Goal: Book appointment/travel/reservation

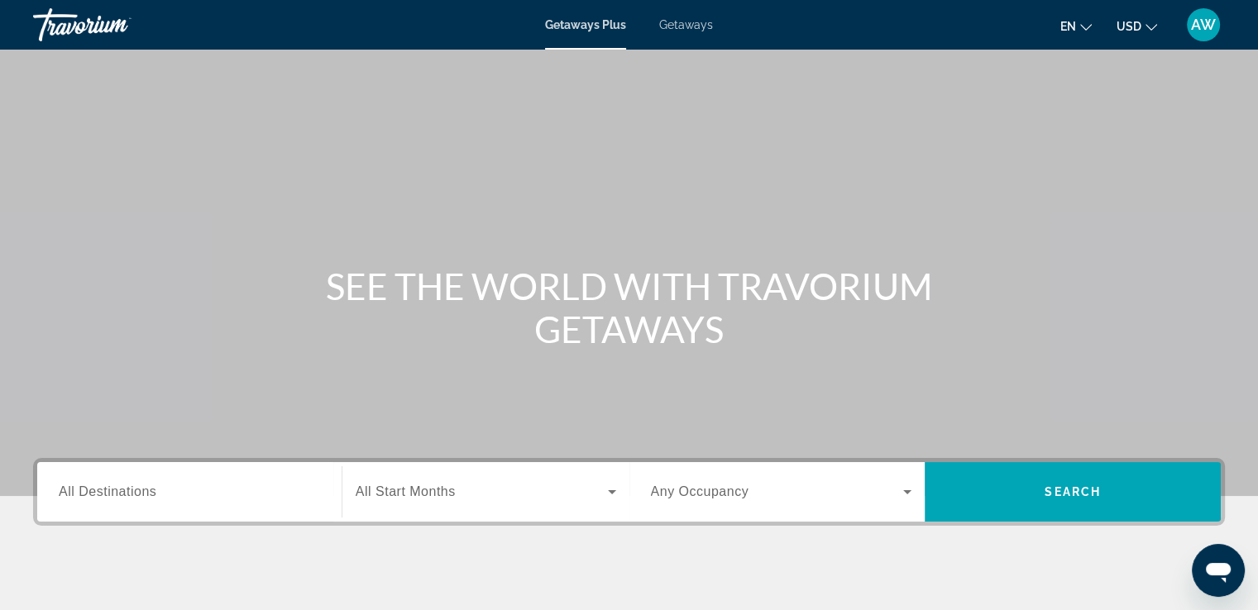
click at [324, 503] on div "Destination All Destinations" at bounding box center [189, 492] width 288 height 47
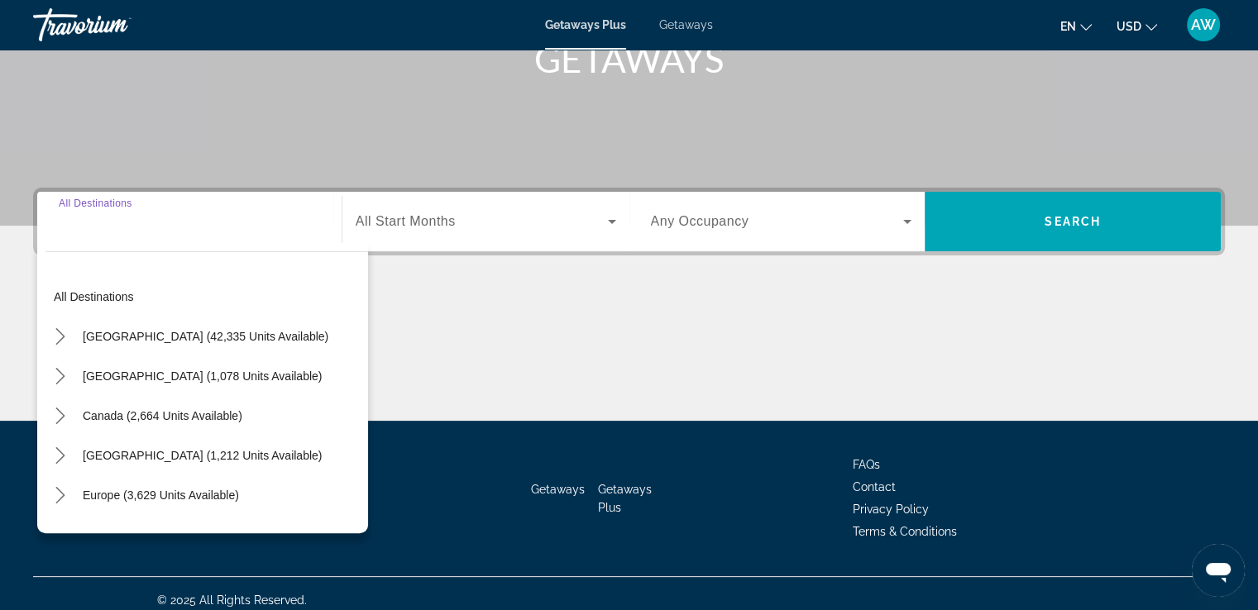
scroll to position [284, 0]
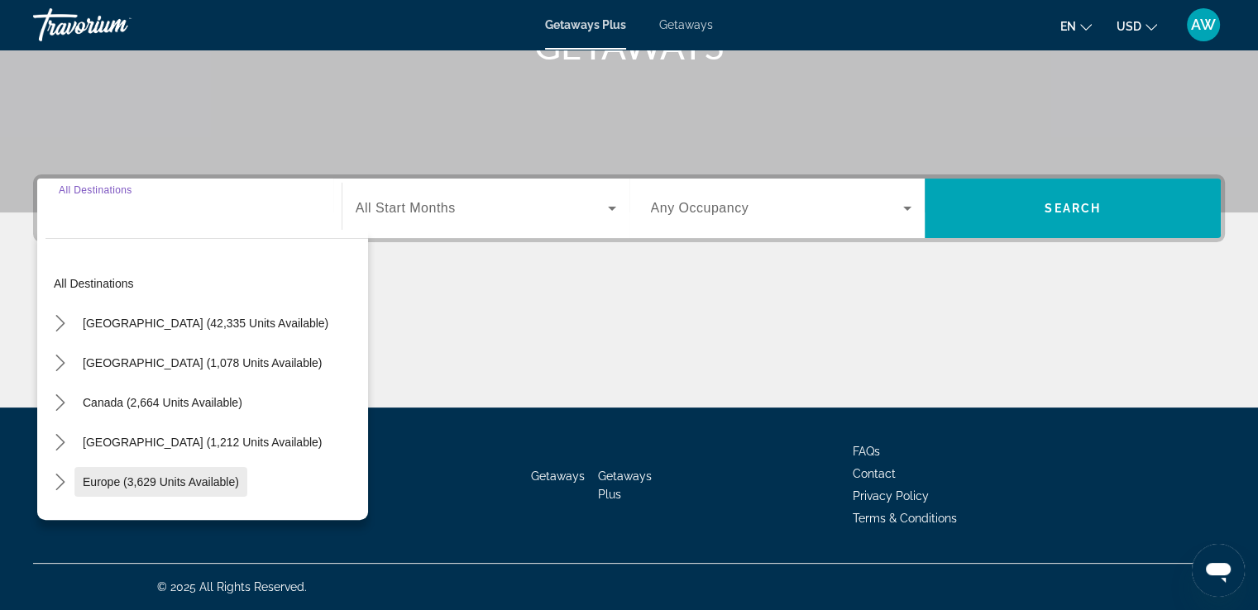
click at [169, 475] on span "Europe (3,629 units available)" at bounding box center [161, 481] width 156 height 13
type input "**********"
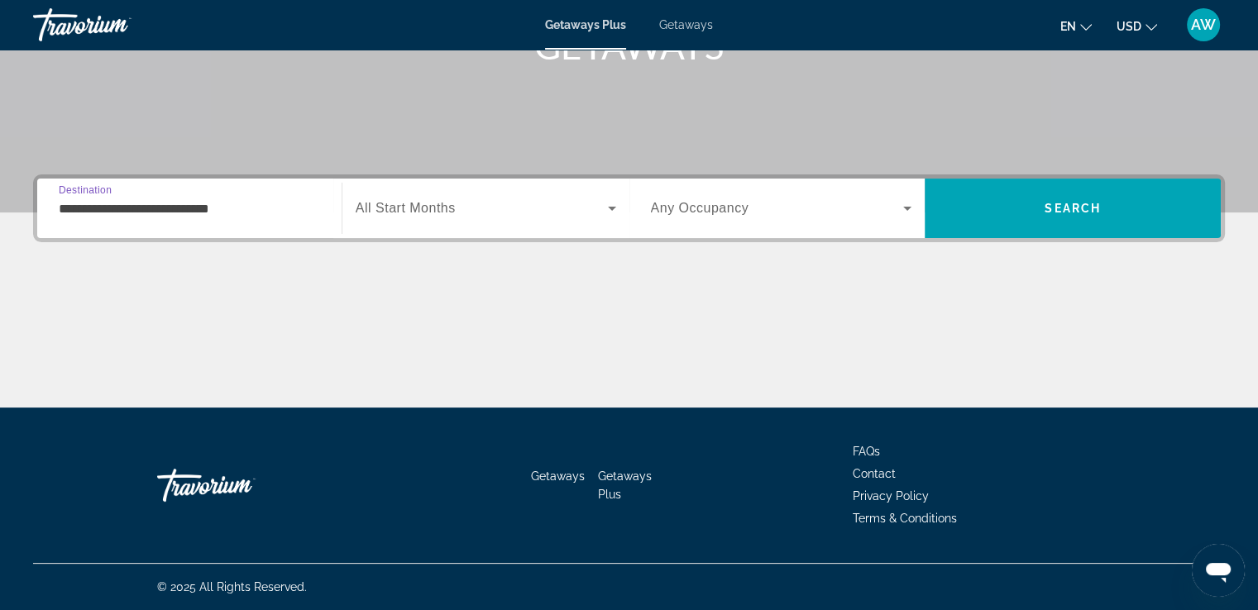
click at [607, 212] on icon "Search widget" at bounding box center [612, 208] width 20 height 20
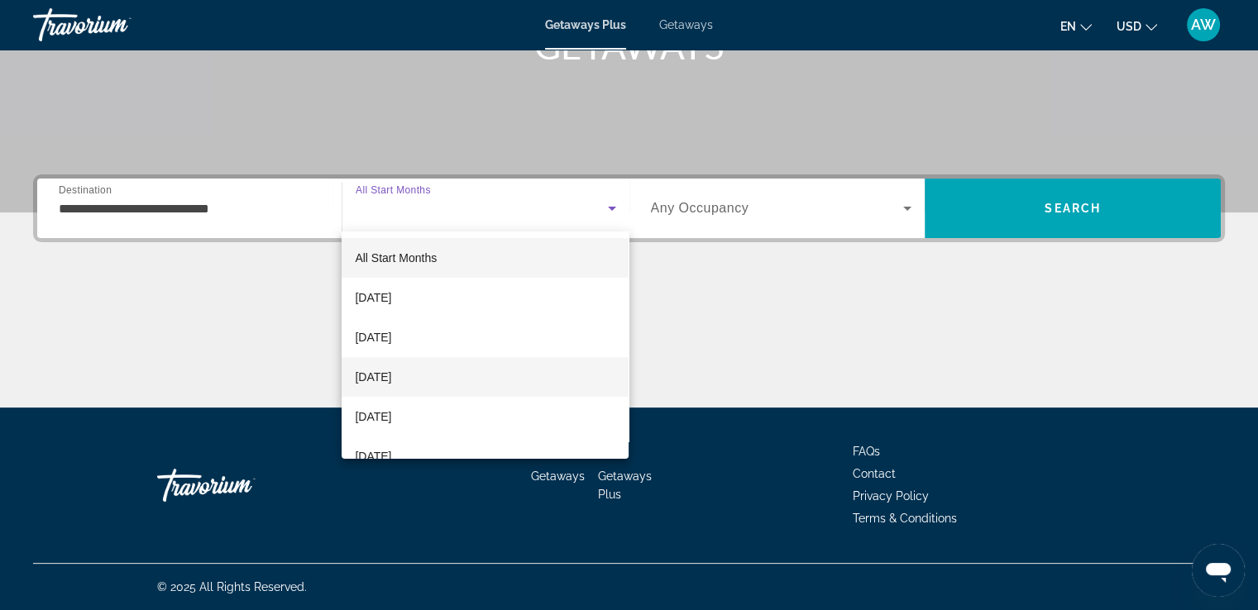
click at [391, 375] on span "[DATE]" at bounding box center [373, 377] width 36 height 20
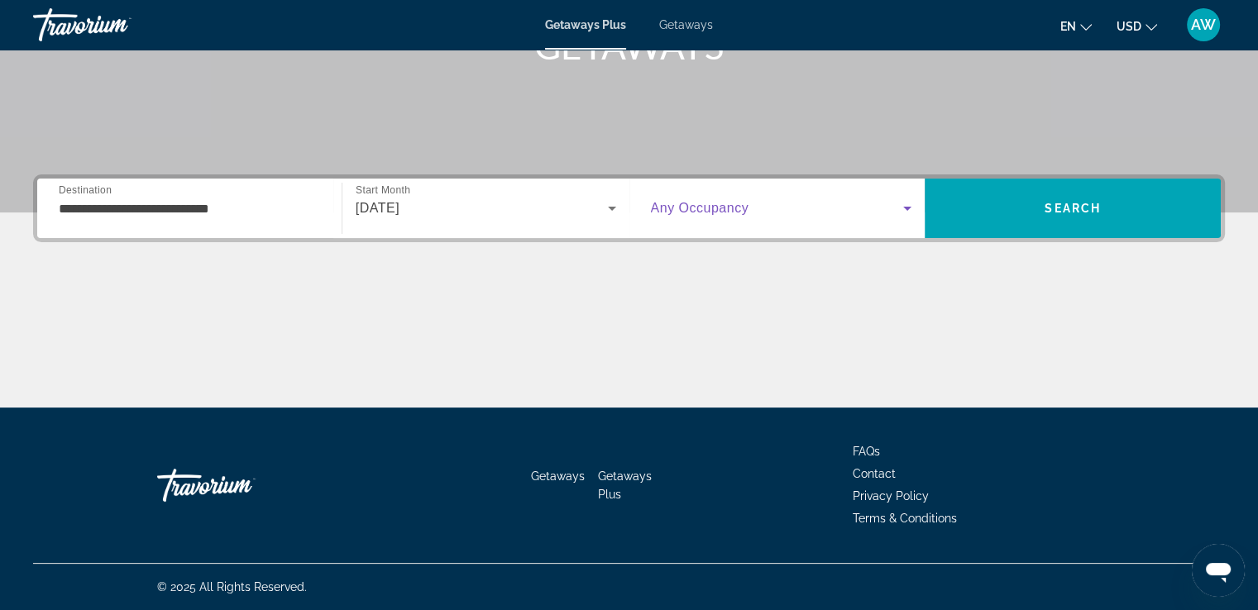
click at [900, 211] on icon "Search widget" at bounding box center [907, 208] width 20 height 20
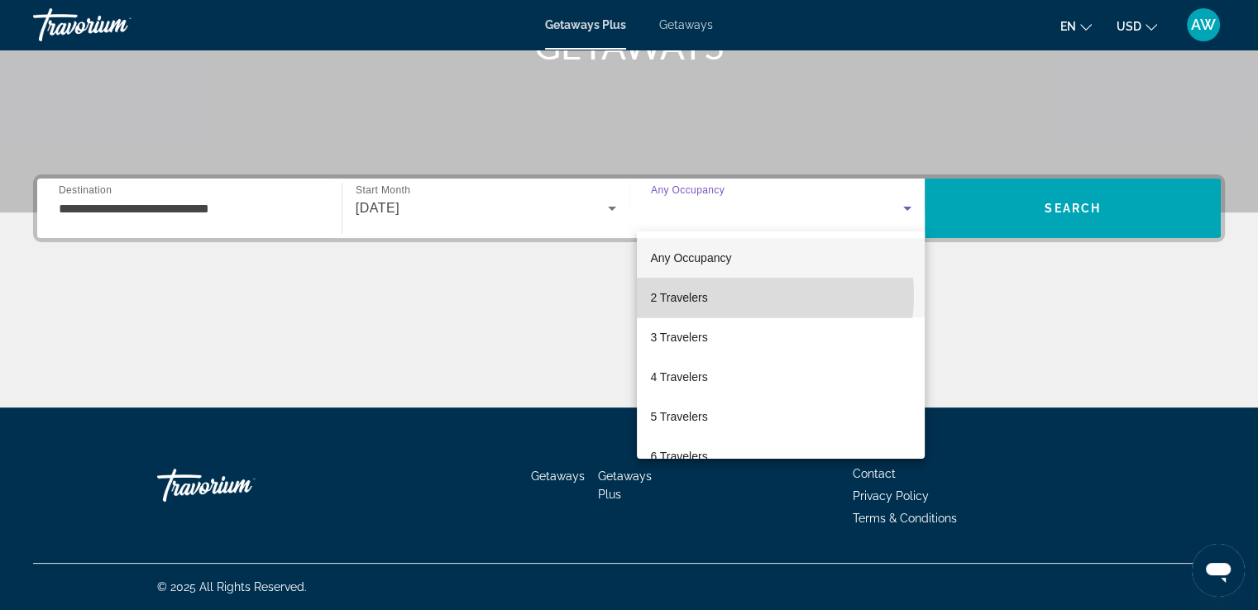
click at [738, 295] on mat-option "2 Travelers" at bounding box center [781, 298] width 288 height 40
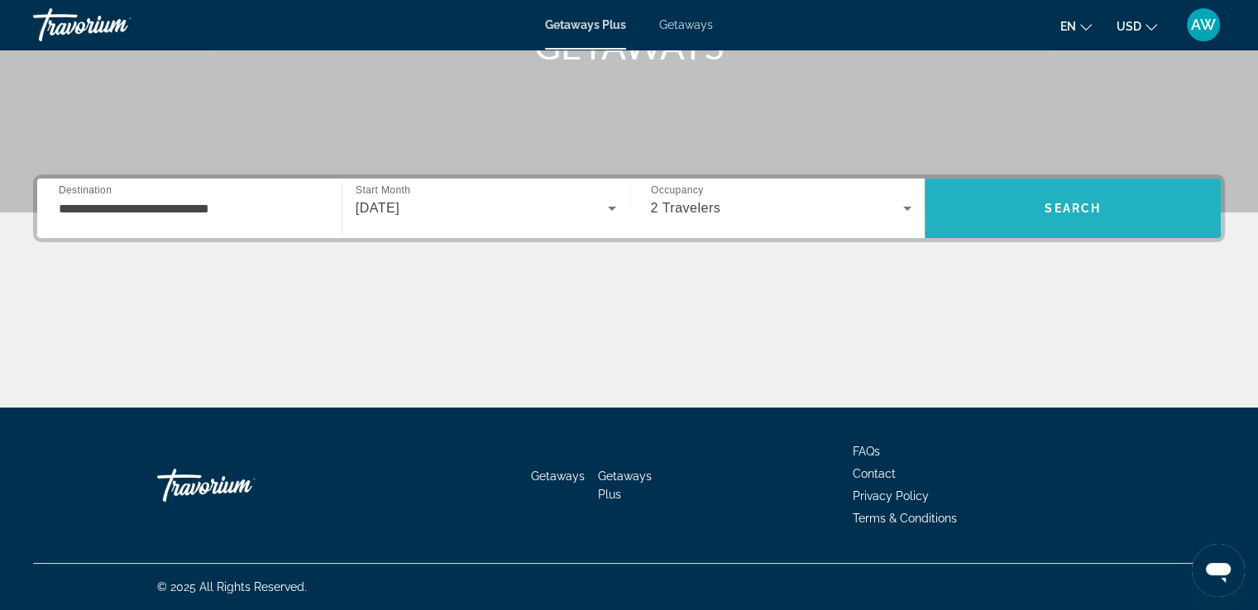
click at [1038, 209] on span "Search" at bounding box center [1073, 209] width 296 height 40
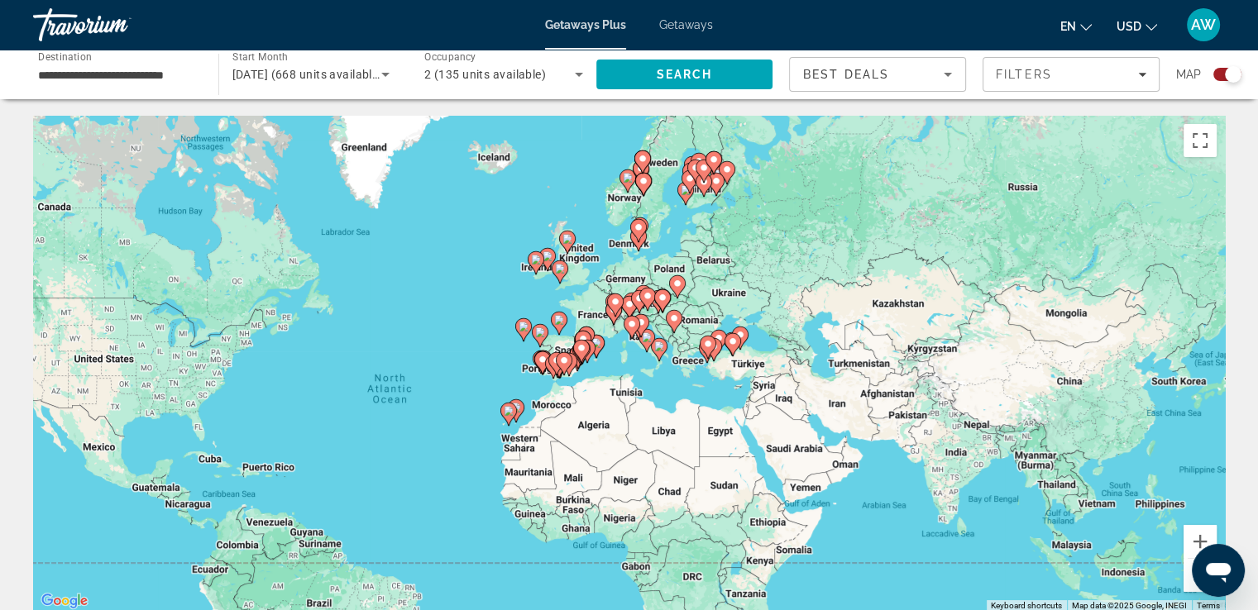
drag, startPoint x: 949, startPoint y: 413, endPoint x: 753, endPoint y: 467, distance: 203.4
click at [753, 467] on div "To activate drag with keyboard, press Alt + Enter. Once in keyboard drag state,…" at bounding box center [629, 364] width 1192 height 496
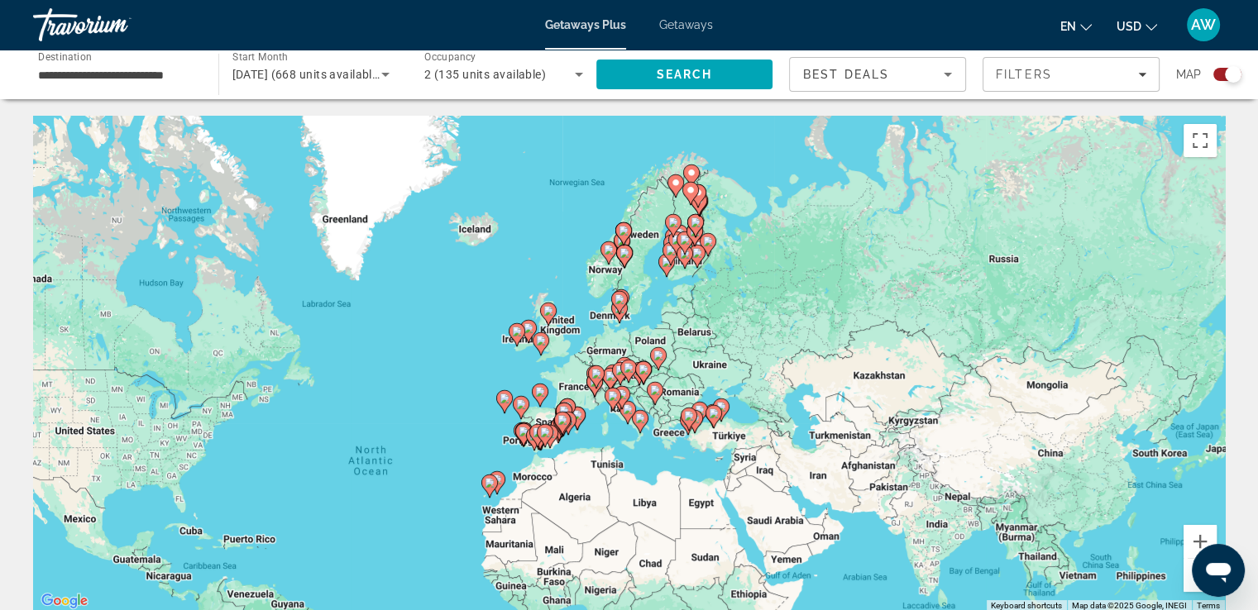
drag, startPoint x: 685, startPoint y: 401, endPoint x: 667, endPoint y: 473, distance: 74.0
click at [667, 473] on div "To activate drag with keyboard, press Alt + Enter. Once in keyboard drag state,…" at bounding box center [629, 364] width 1192 height 496
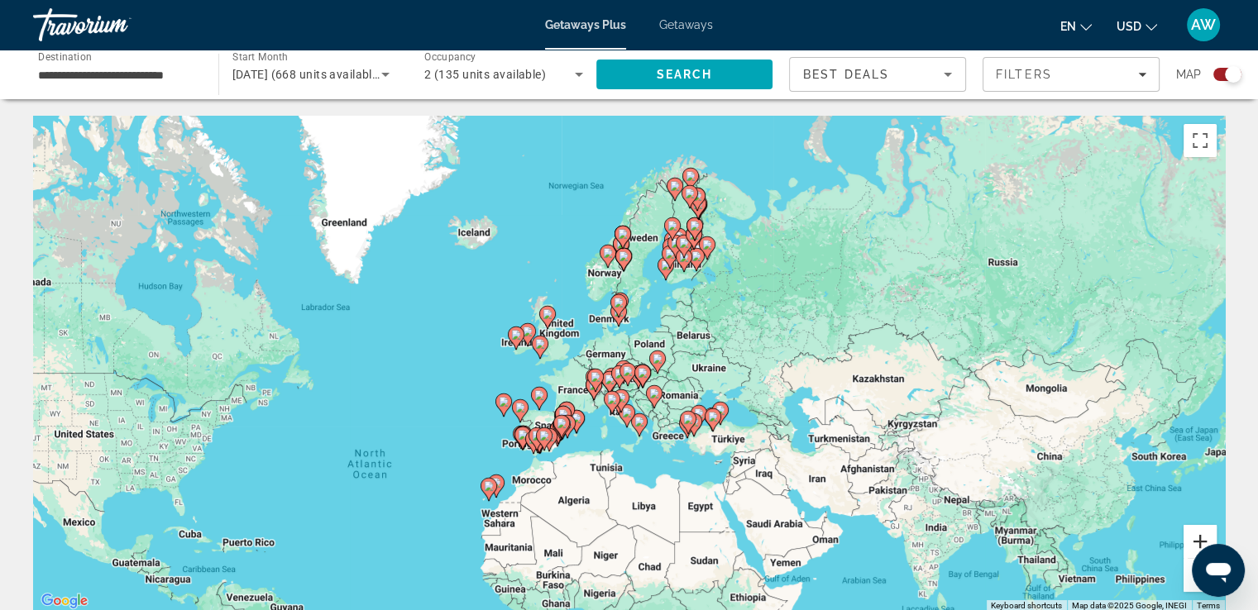
click at [1196, 541] on button "Zoom in" at bounding box center [1199, 541] width 33 height 33
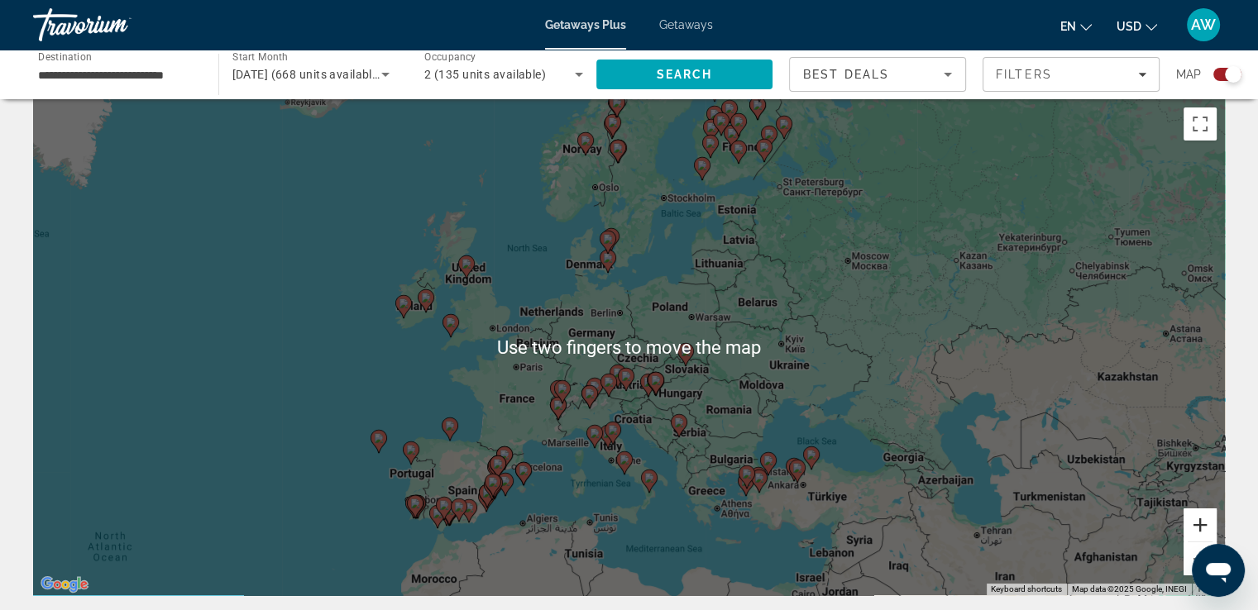
scroll to position [13, 0]
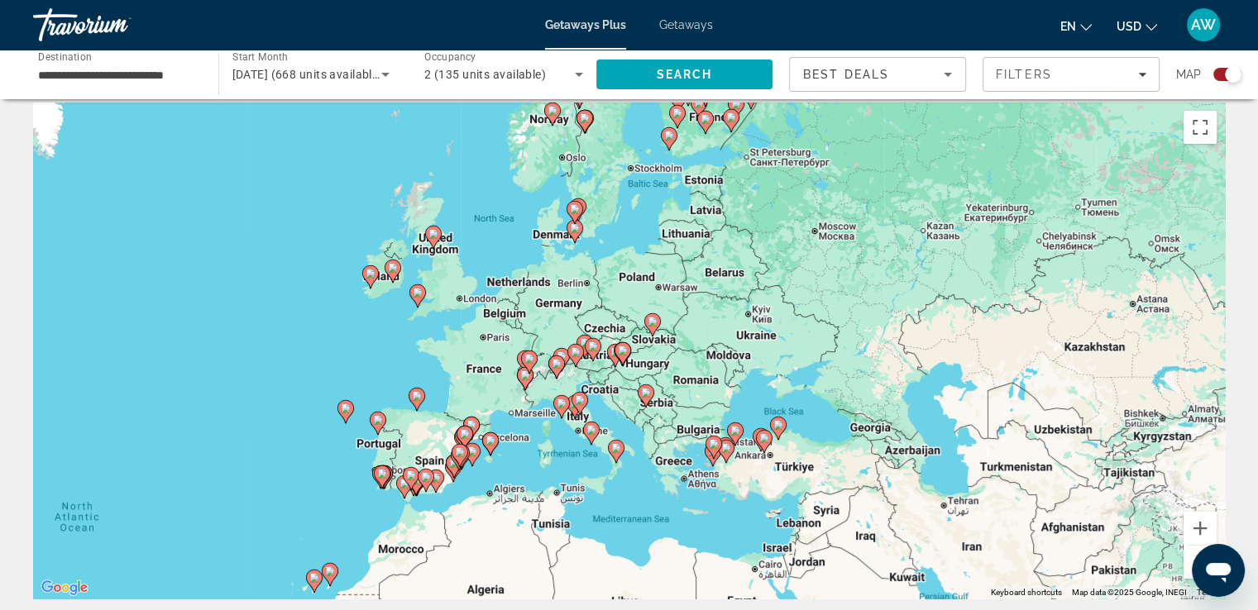
click at [662, 352] on div "To activate drag with keyboard, press Alt + Enter. Once in keyboard drag state,…" at bounding box center [629, 351] width 1192 height 496
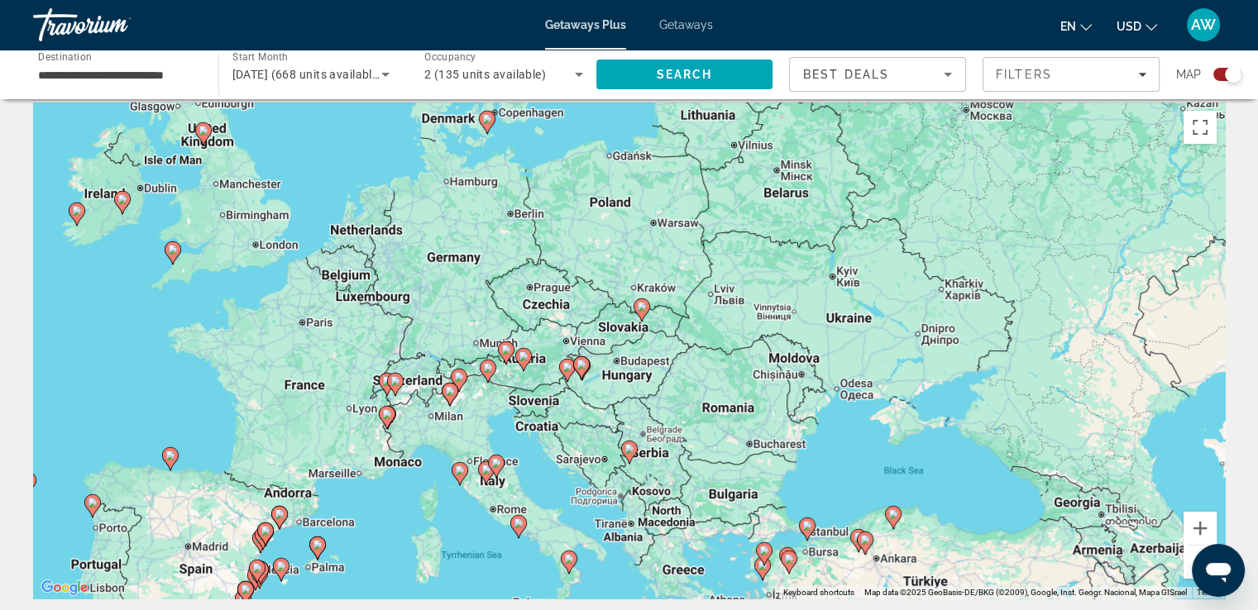
click at [662, 352] on div "To activate drag with keyboard, press Alt + Enter. Once in keyboard drag state,…" at bounding box center [629, 351] width 1192 height 496
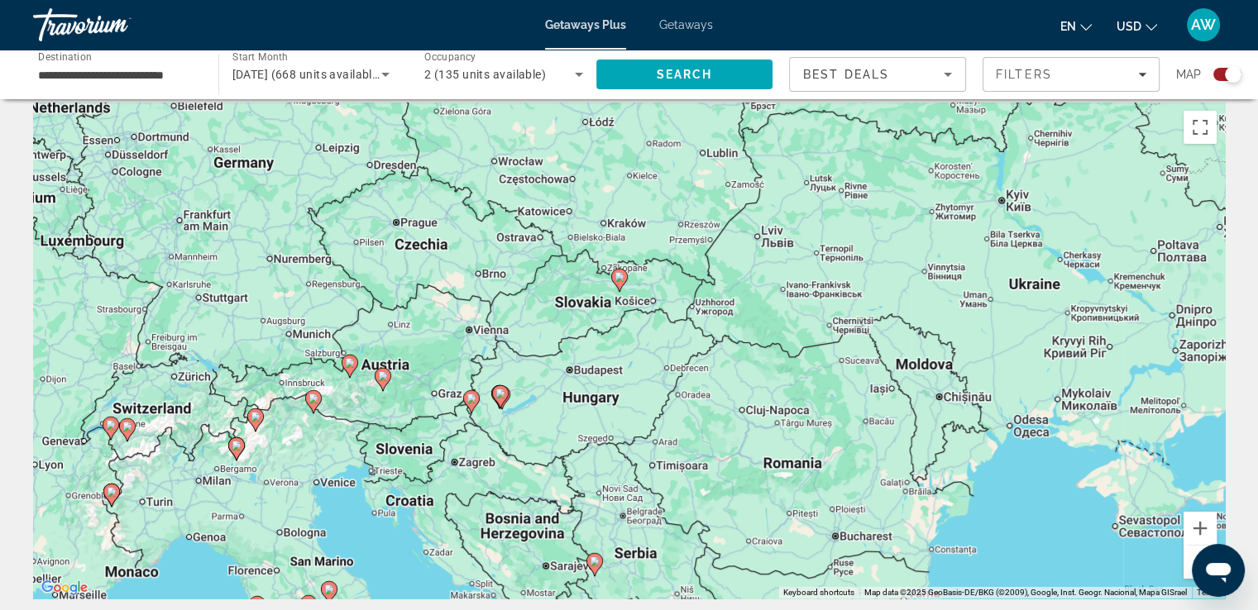
scroll to position [2, 0]
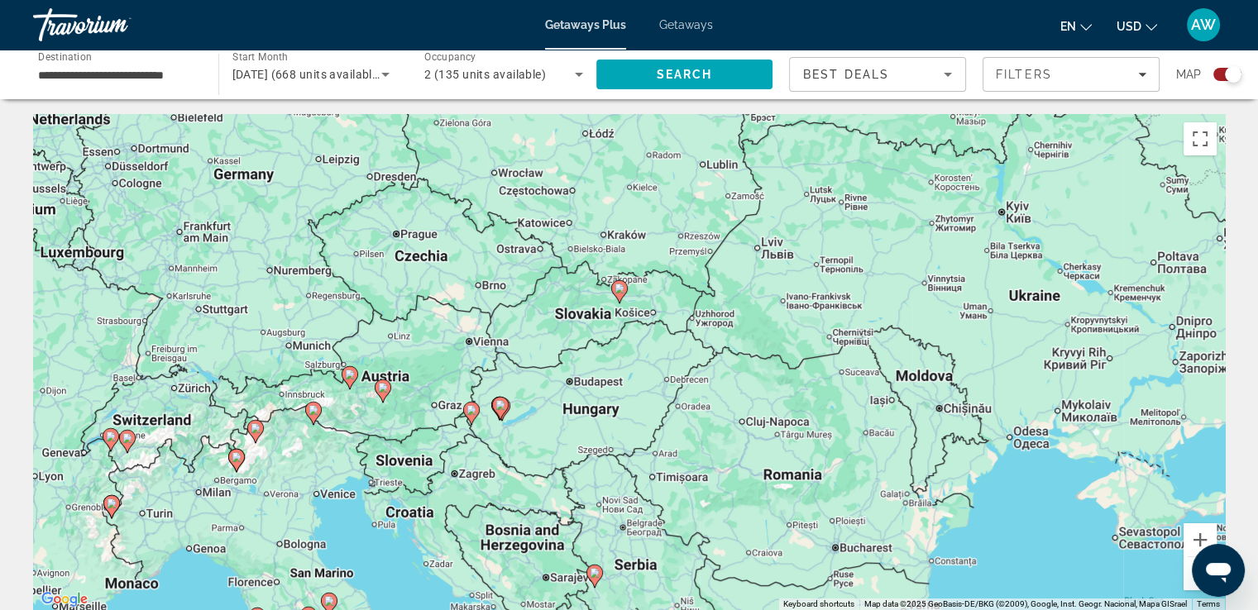
click at [472, 420] on icon "Main content" at bounding box center [470, 414] width 15 height 22
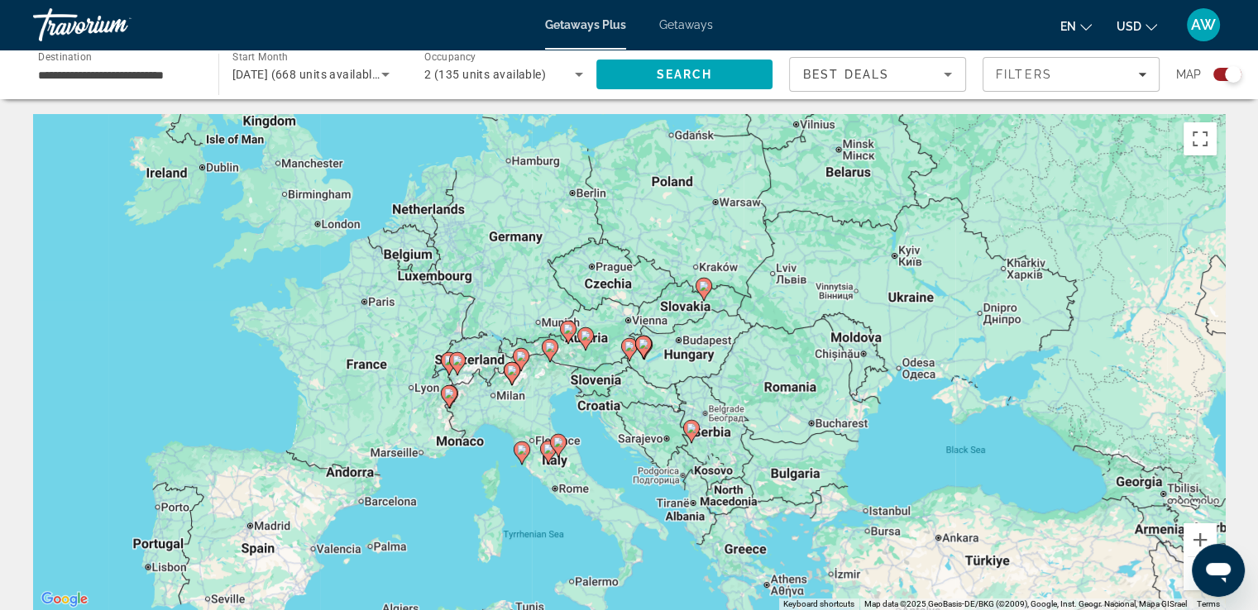
click at [628, 349] on image "Main content" at bounding box center [629, 347] width 10 height 10
type input "**********"
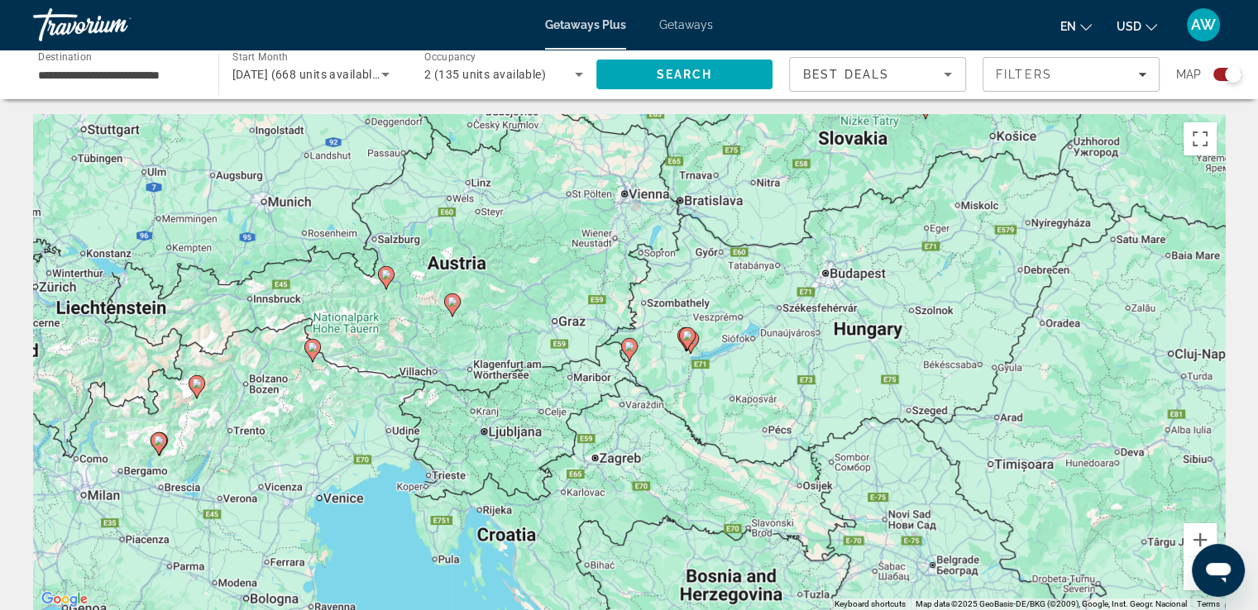
click at [628, 349] on image "Main content" at bounding box center [629, 347] width 10 height 10
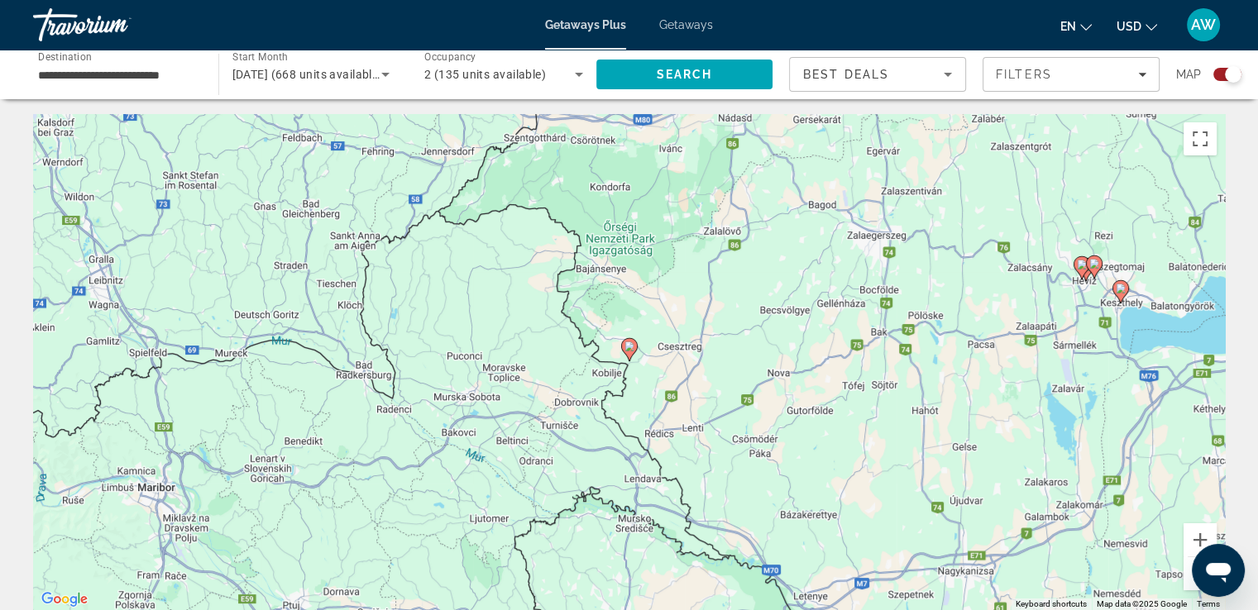
click at [628, 349] on image "Main content" at bounding box center [629, 347] width 10 height 10
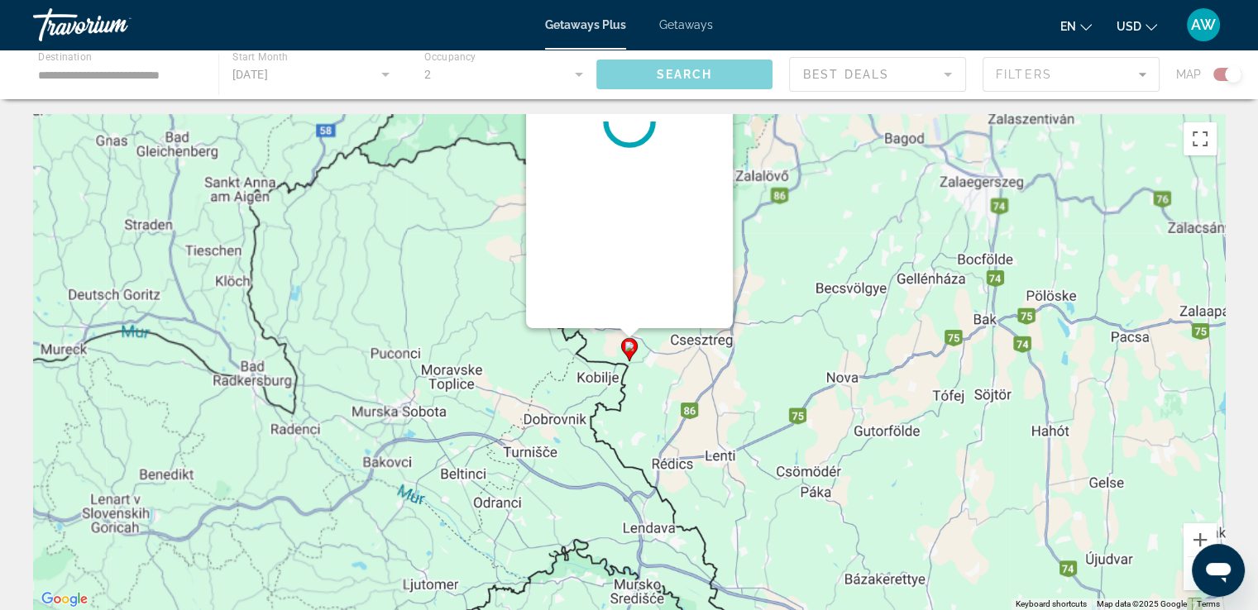
scroll to position [0, 0]
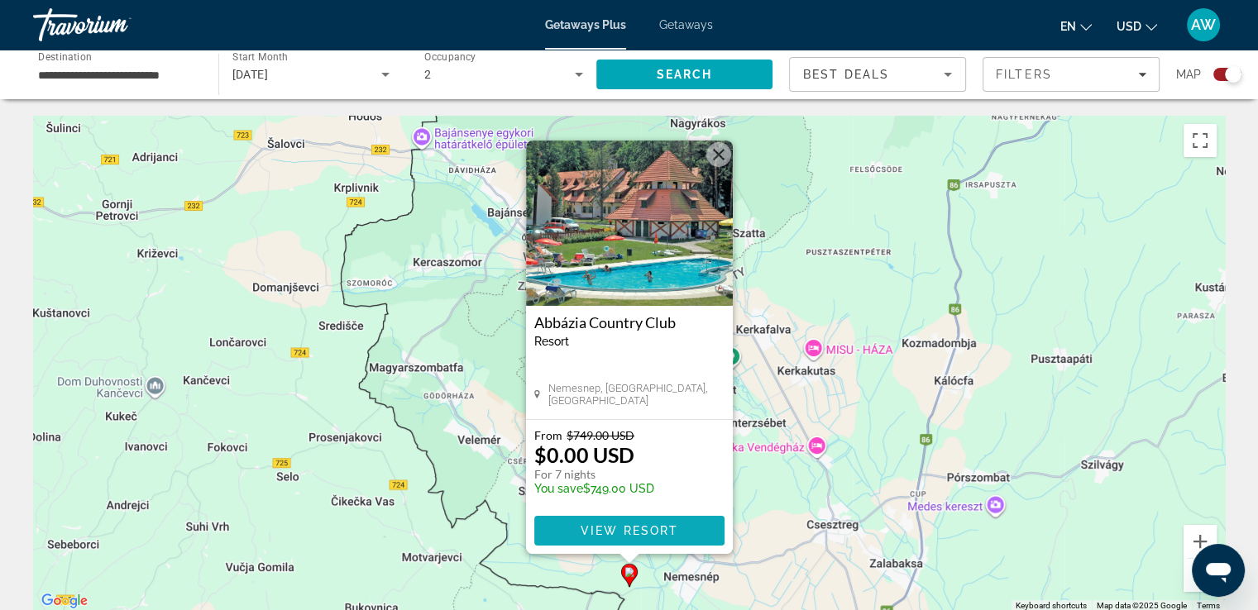
click at [632, 529] on span "View Resort" at bounding box center [629, 530] width 98 height 13
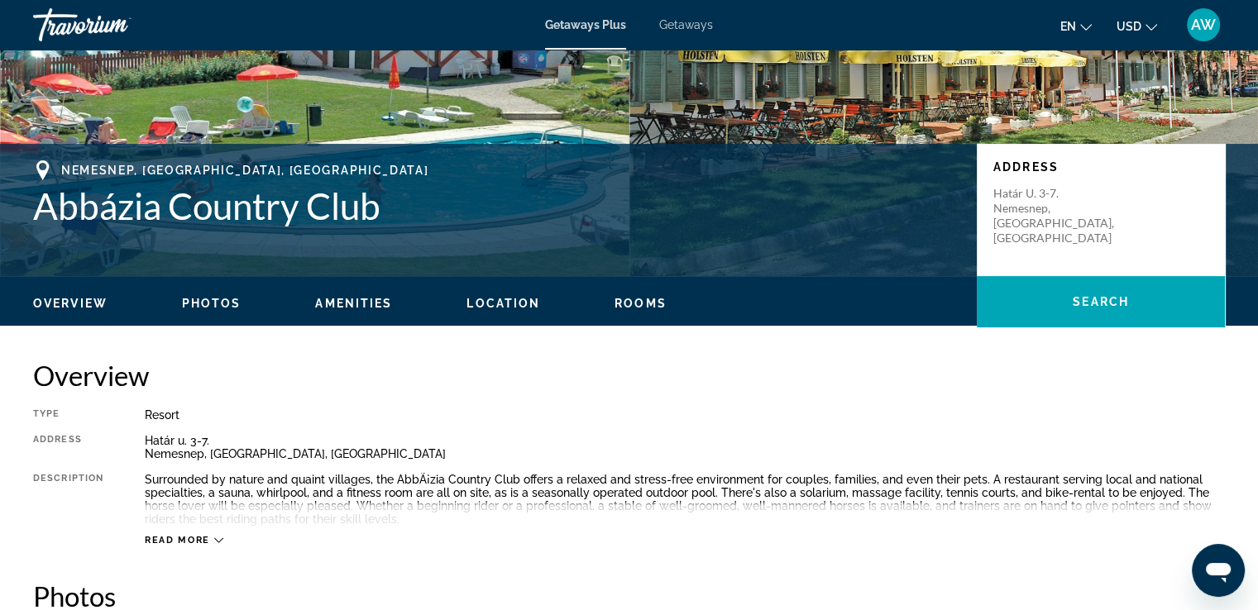
scroll to position [348, 0]
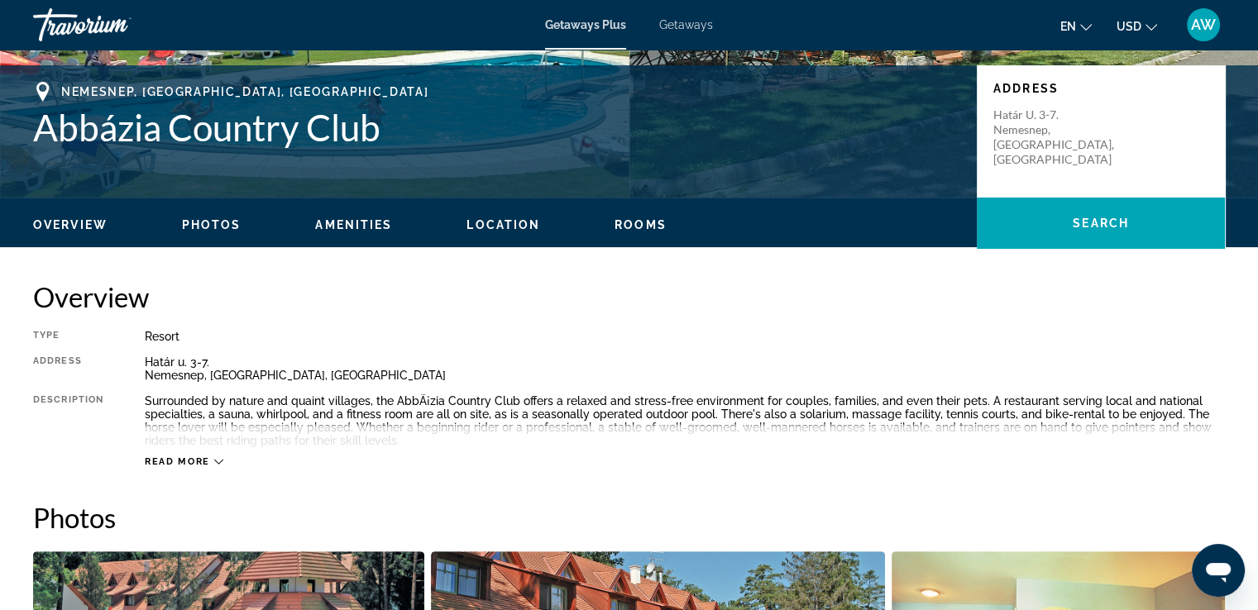
click at [210, 461] on div "Read more" at bounding box center [184, 461] width 79 height 11
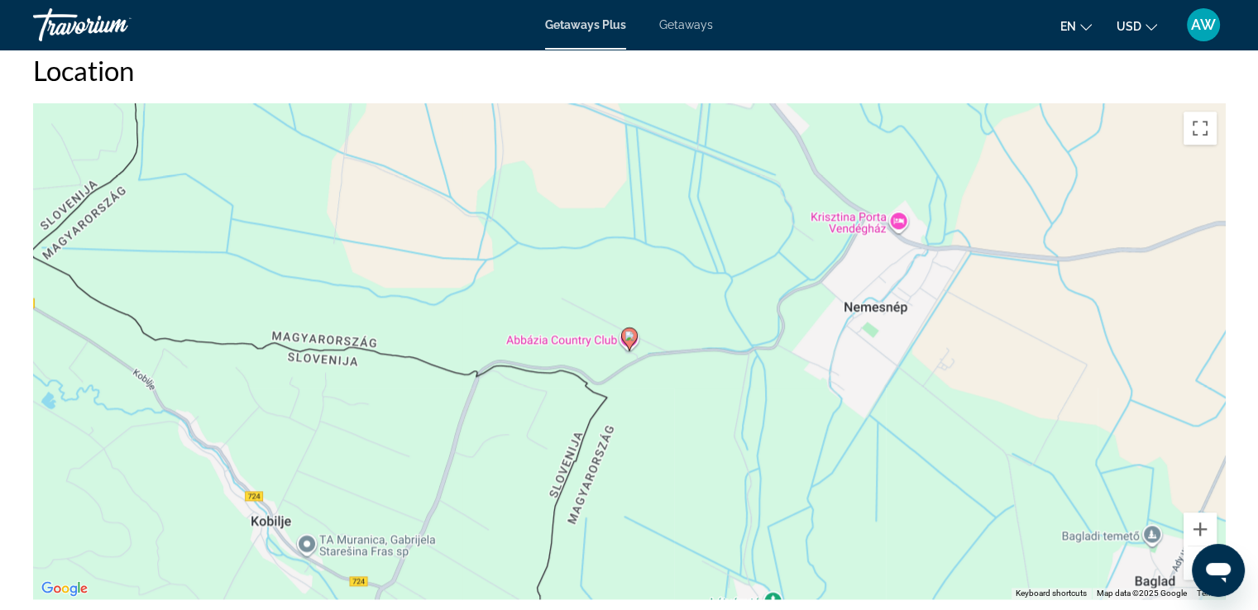
scroll to position [2108, 0]
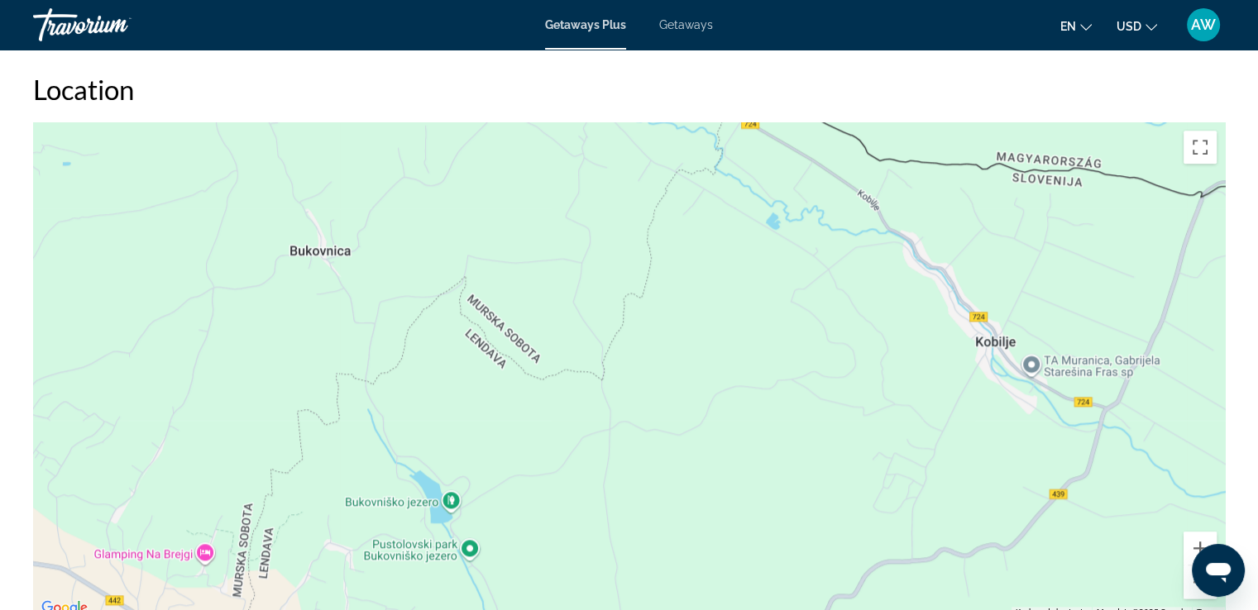
drag, startPoint x: 324, startPoint y: 348, endPoint x: 1052, endPoint y: 150, distance: 754.3
click at [1052, 150] on div "To activate drag with keyboard, press Alt + Enter. Once in keyboard drag state,…" at bounding box center [629, 370] width 1192 height 496
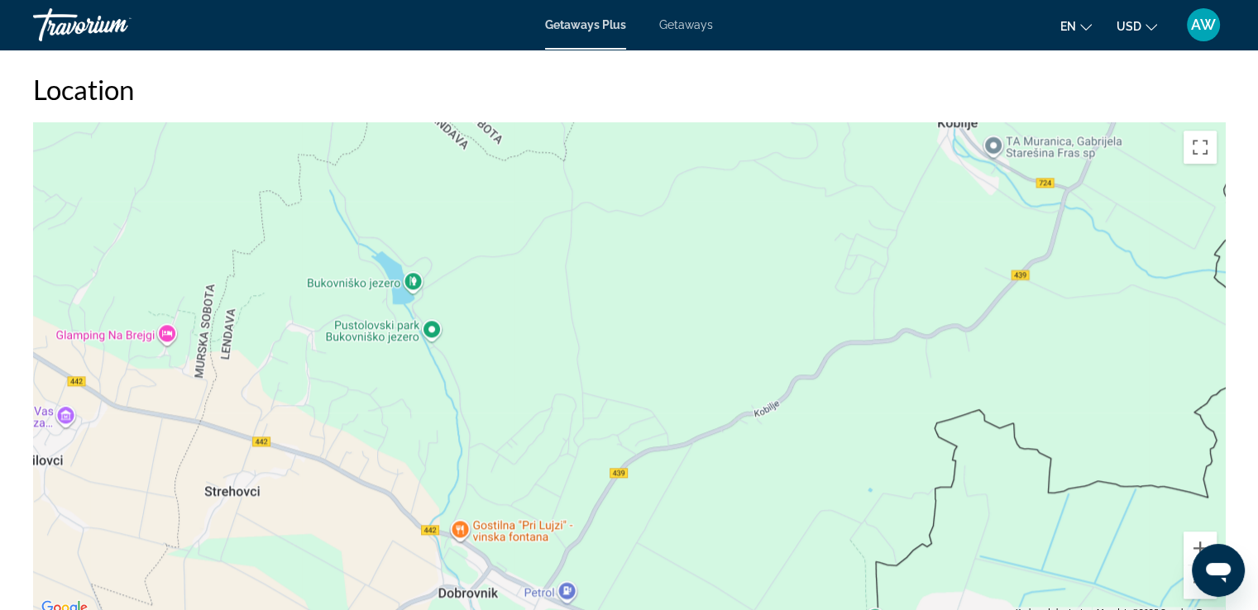
drag, startPoint x: 976, startPoint y: 380, endPoint x: 943, endPoint y: 160, distance: 221.6
click at [943, 160] on div "To activate drag with keyboard, press Alt + Enter. Once in keyboard drag state,…" at bounding box center [629, 370] width 1192 height 496
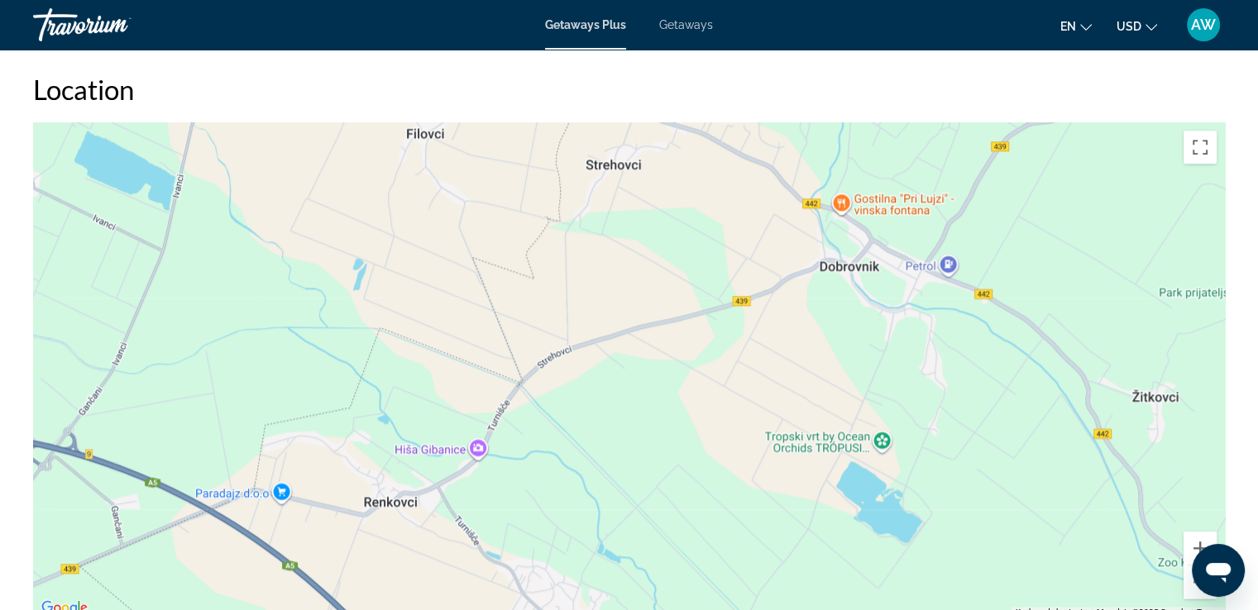
drag, startPoint x: 764, startPoint y: 355, endPoint x: 1145, endPoint y: 28, distance: 502.0
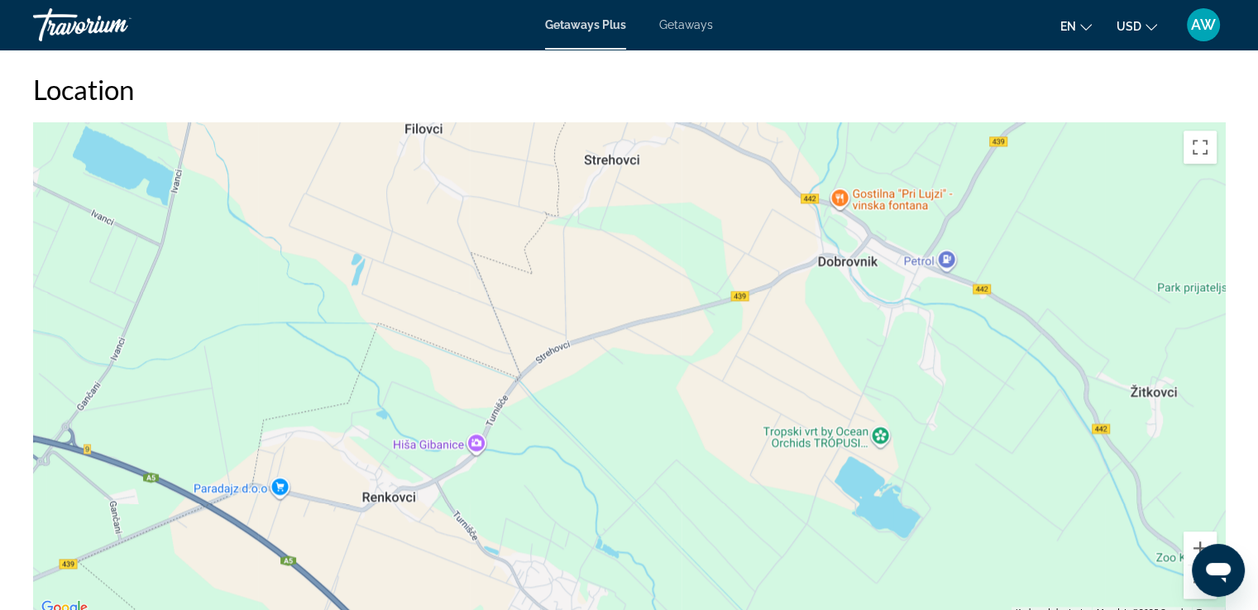
click at [843, 269] on div "Main content" at bounding box center [629, 370] width 1192 height 496
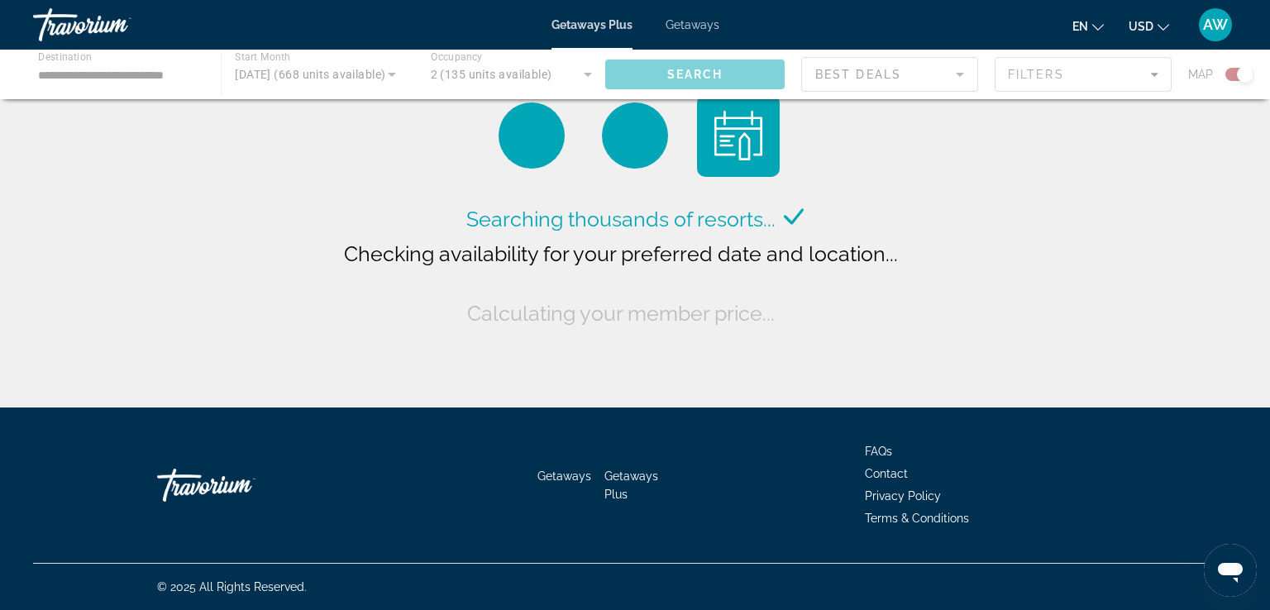
click at [695, 25] on span "Getaways" at bounding box center [693, 24] width 54 height 13
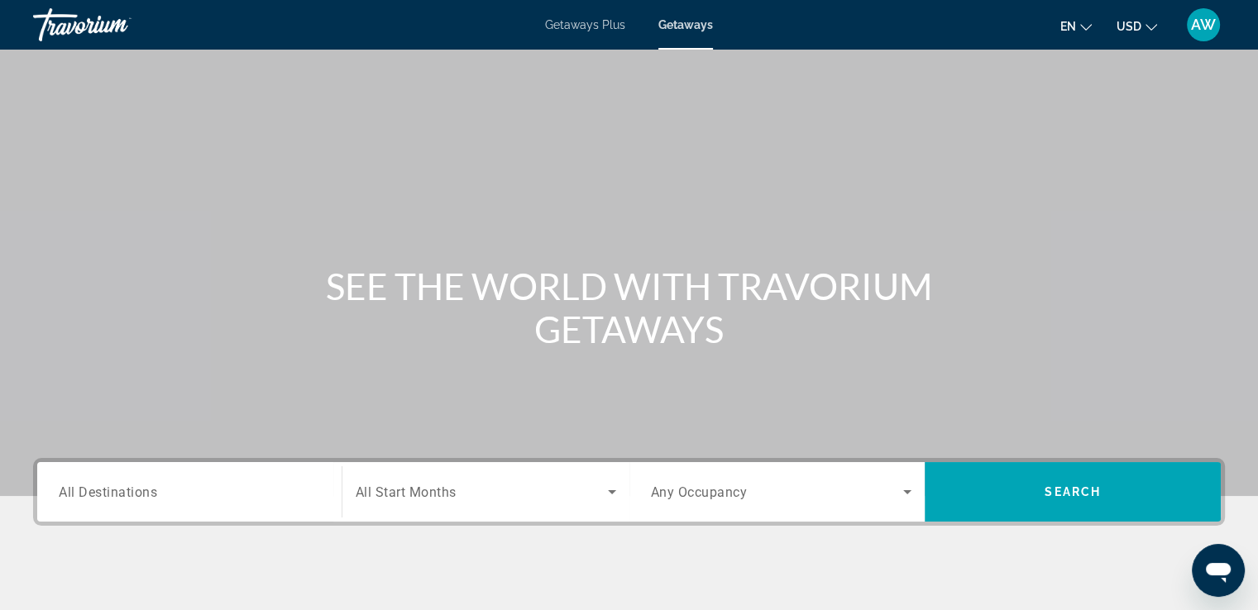
click at [331, 466] on div "Destination All Destinations" at bounding box center [189, 492] width 288 height 60
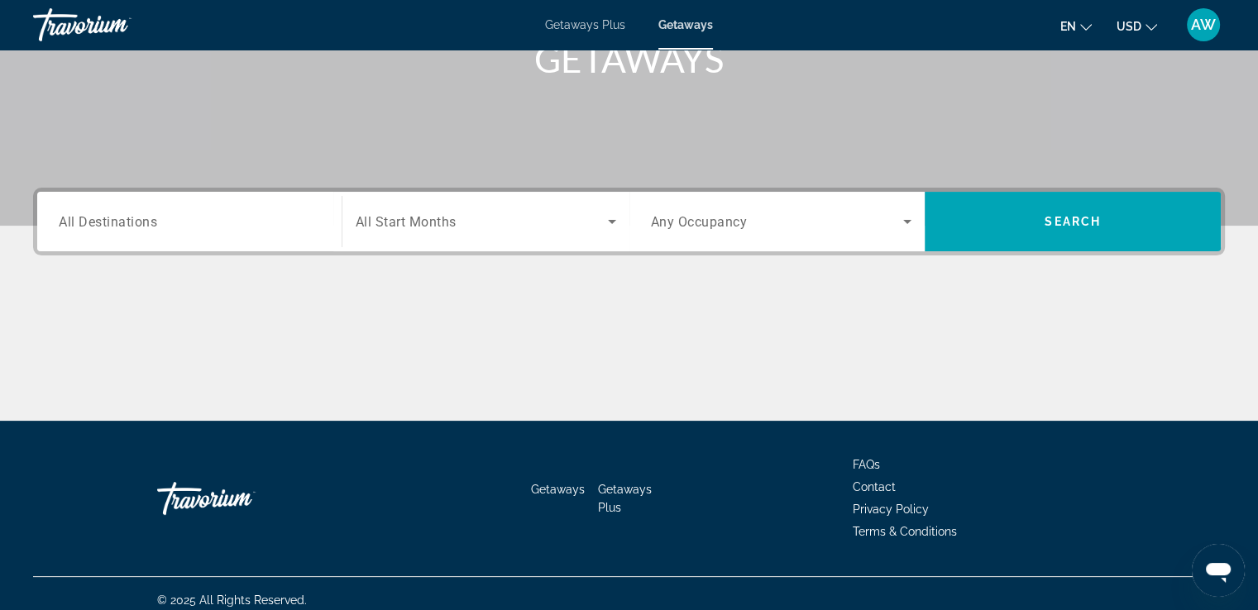
scroll to position [284, 0]
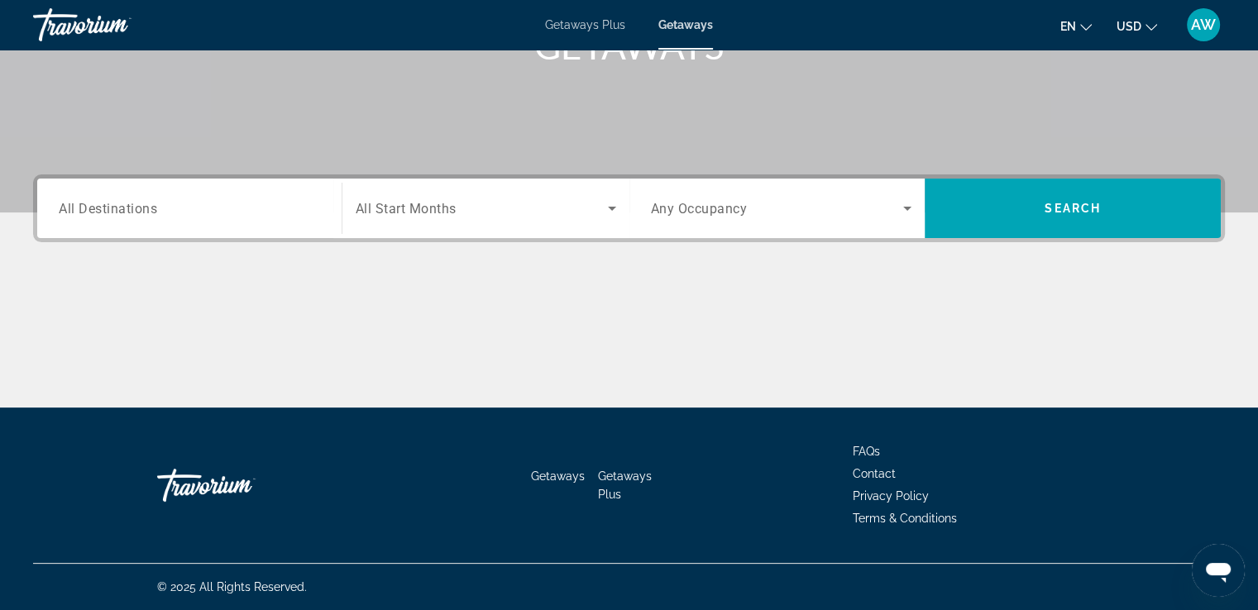
click at [301, 205] on input "Destination All Destinations" at bounding box center [189, 209] width 261 height 20
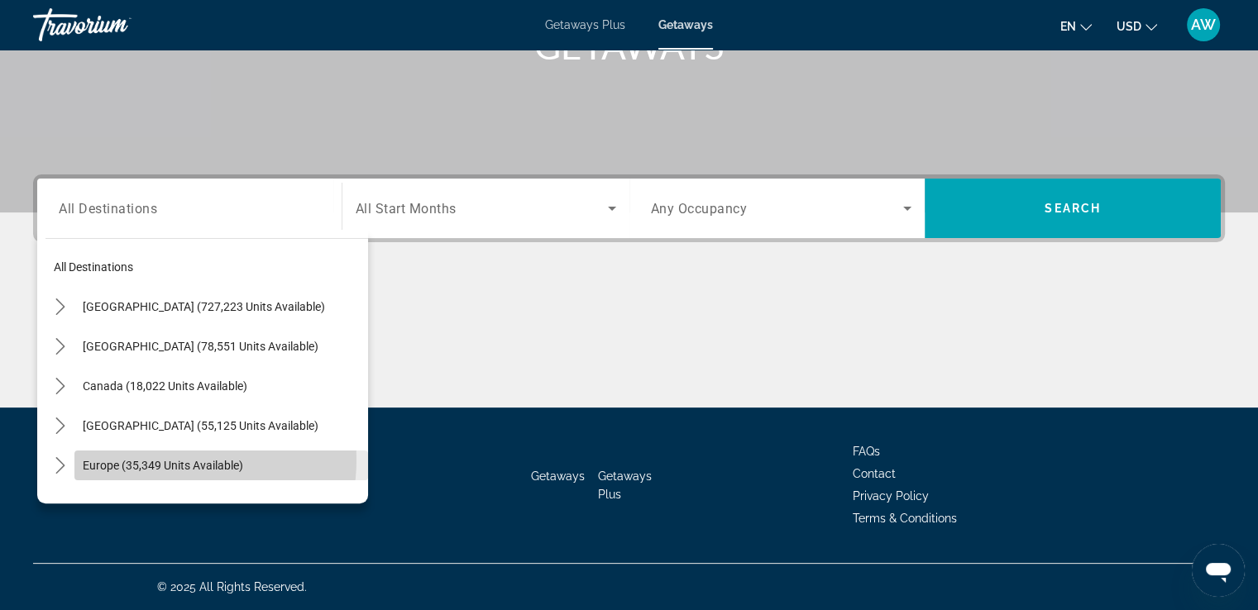
click at [171, 459] on span "Europe (35,349 units available)" at bounding box center [163, 465] width 160 height 13
type input "**********"
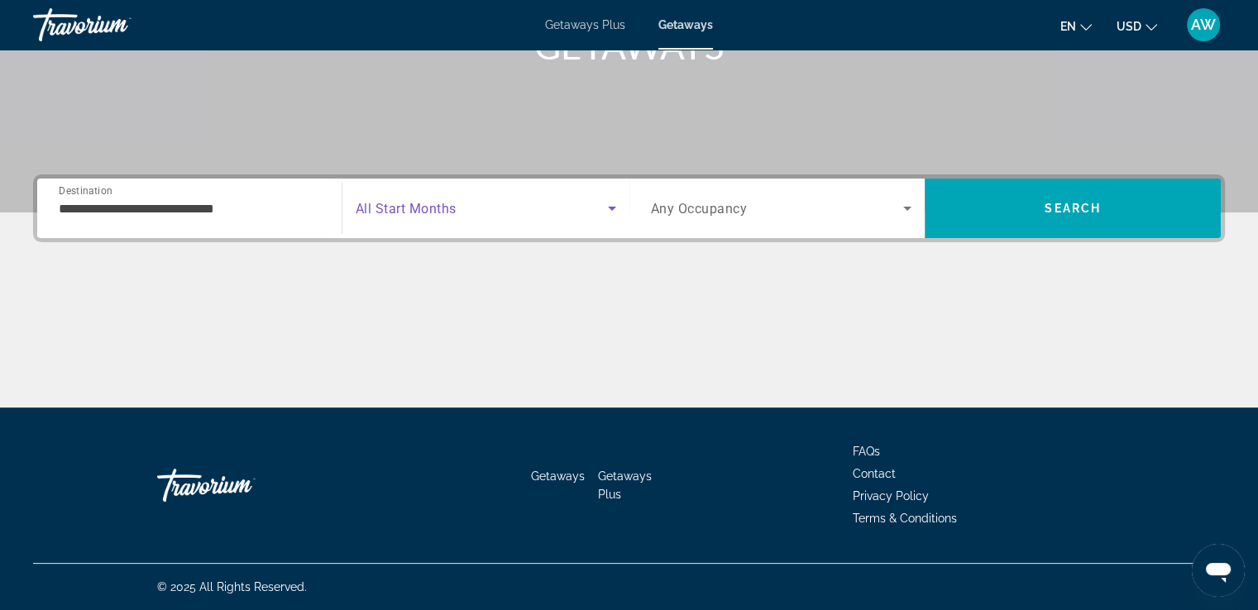
click at [603, 211] on icon "Search widget" at bounding box center [612, 208] width 20 height 20
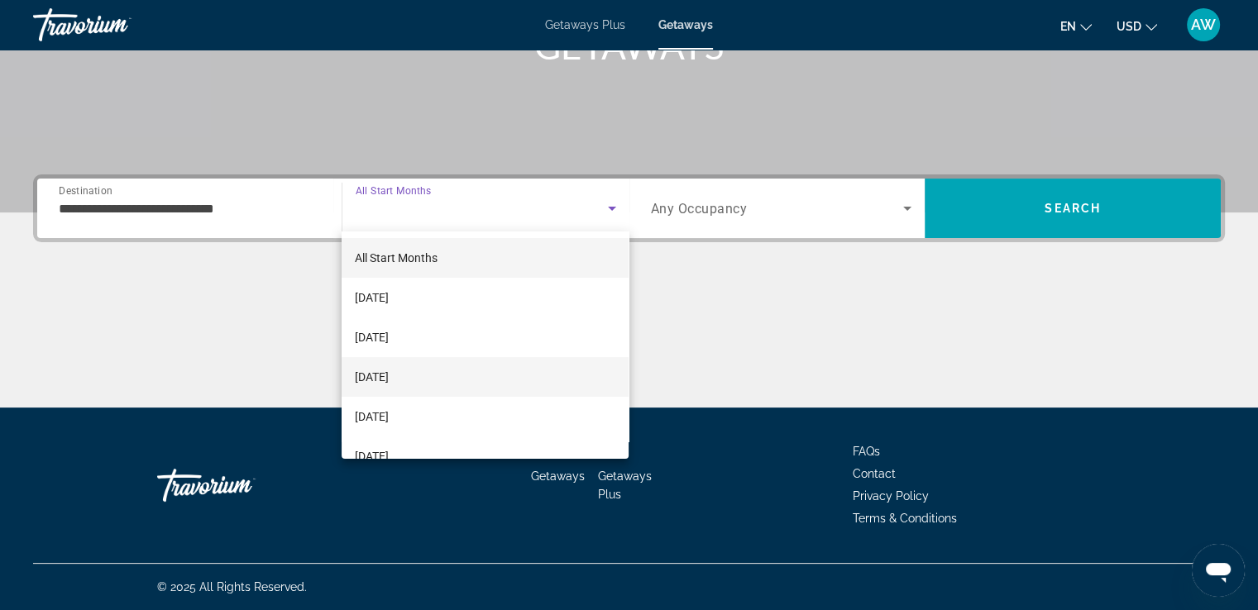
click at [389, 375] on span "[DATE]" at bounding box center [372, 377] width 34 height 20
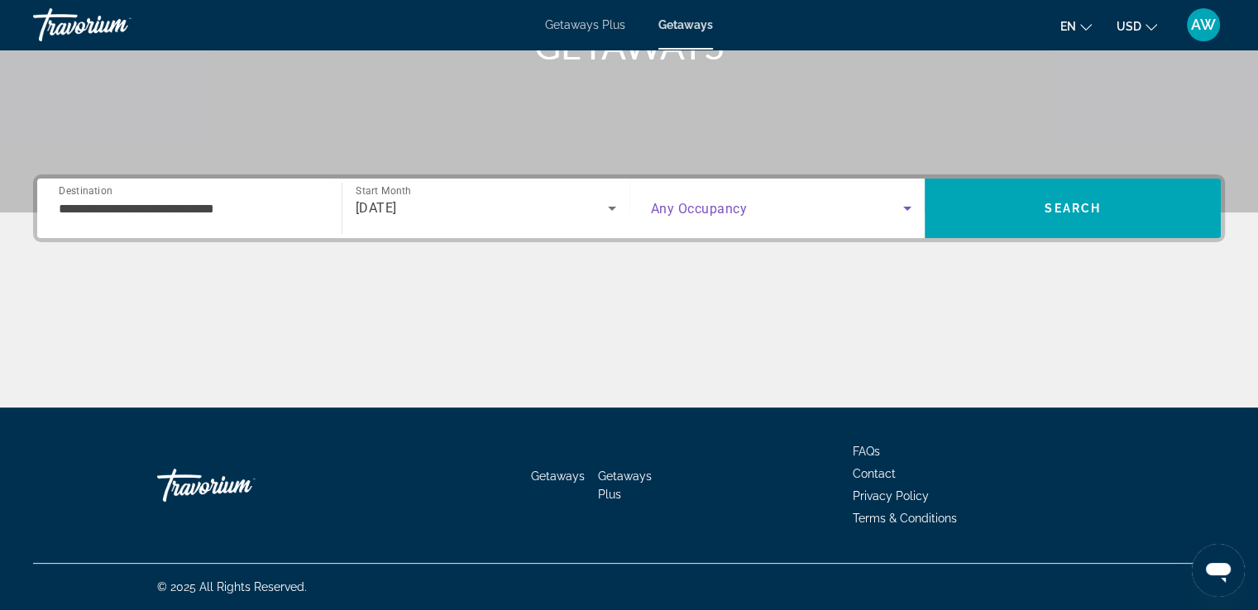
click at [910, 211] on icon "Search widget" at bounding box center [907, 208] width 20 height 20
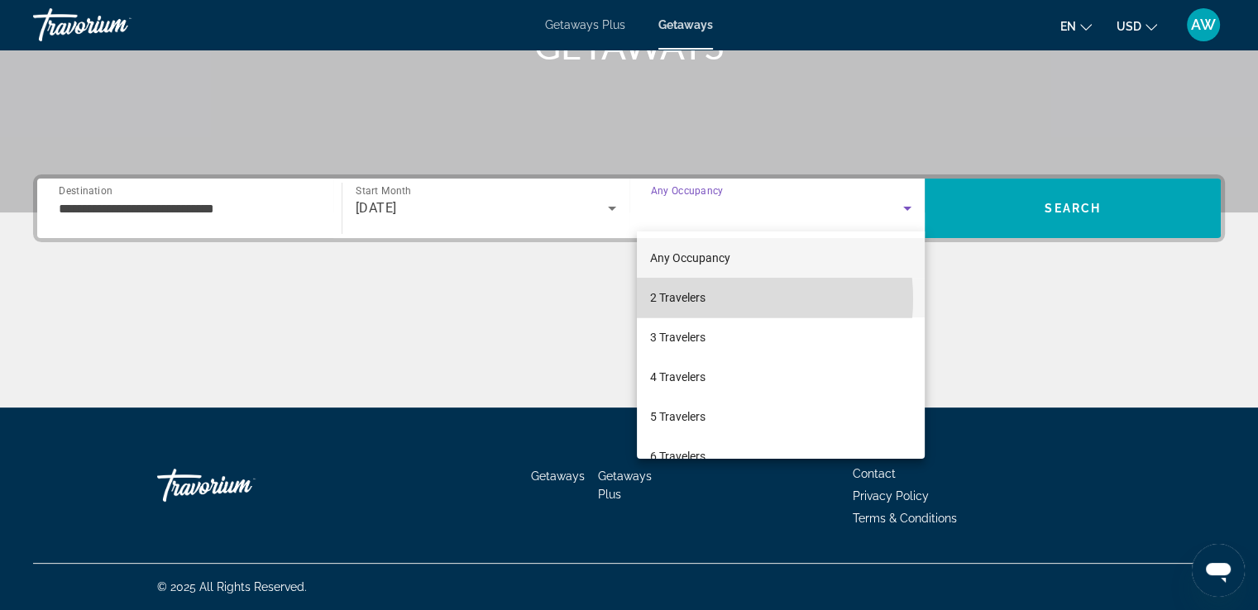
click at [709, 299] on mat-option "2 Travelers" at bounding box center [781, 298] width 288 height 40
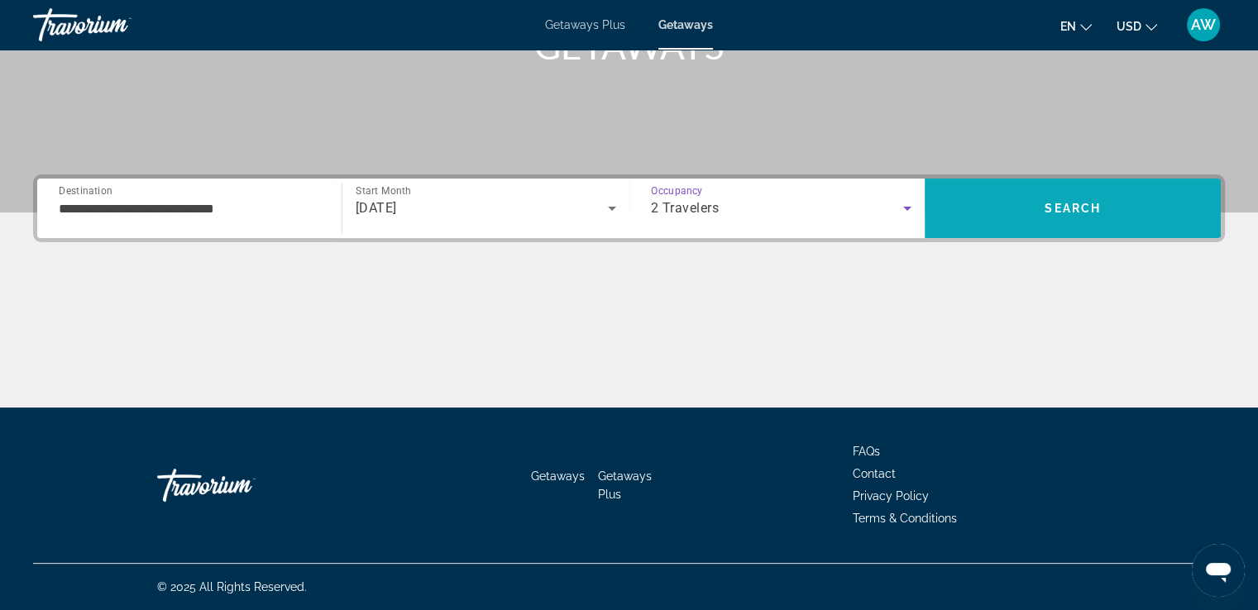
click at [1069, 207] on span "Search" at bounding box center [1072, 208] width 56 height 13
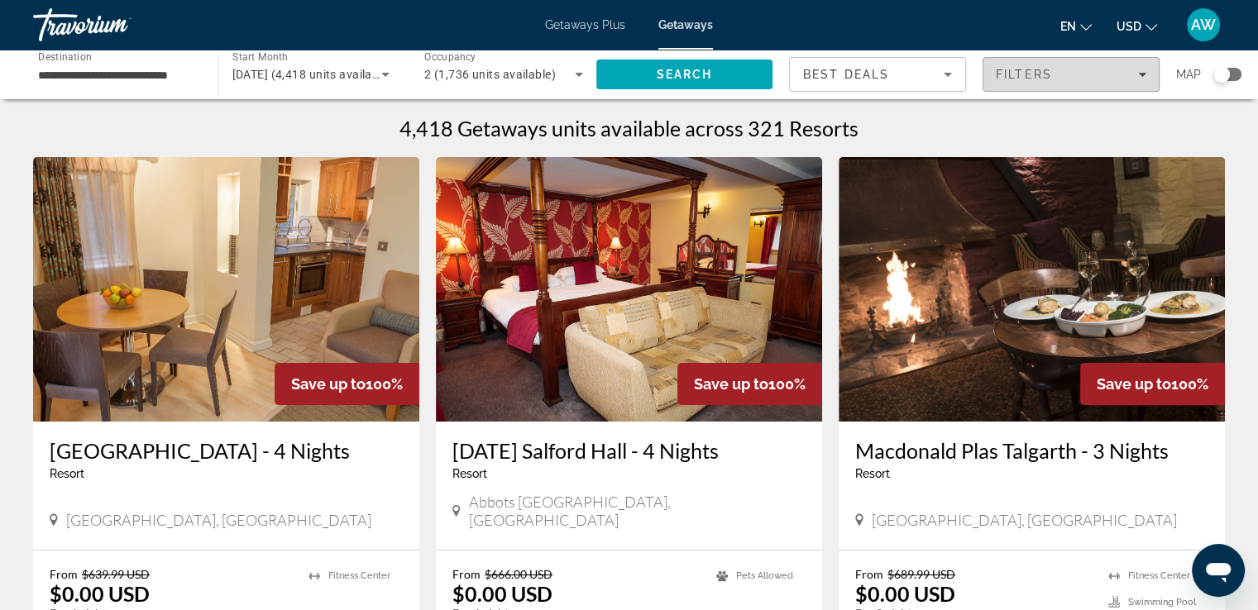
click at [1141, 75] on icon "Filters" at bounding box center [1142, 75] width 8 height 4
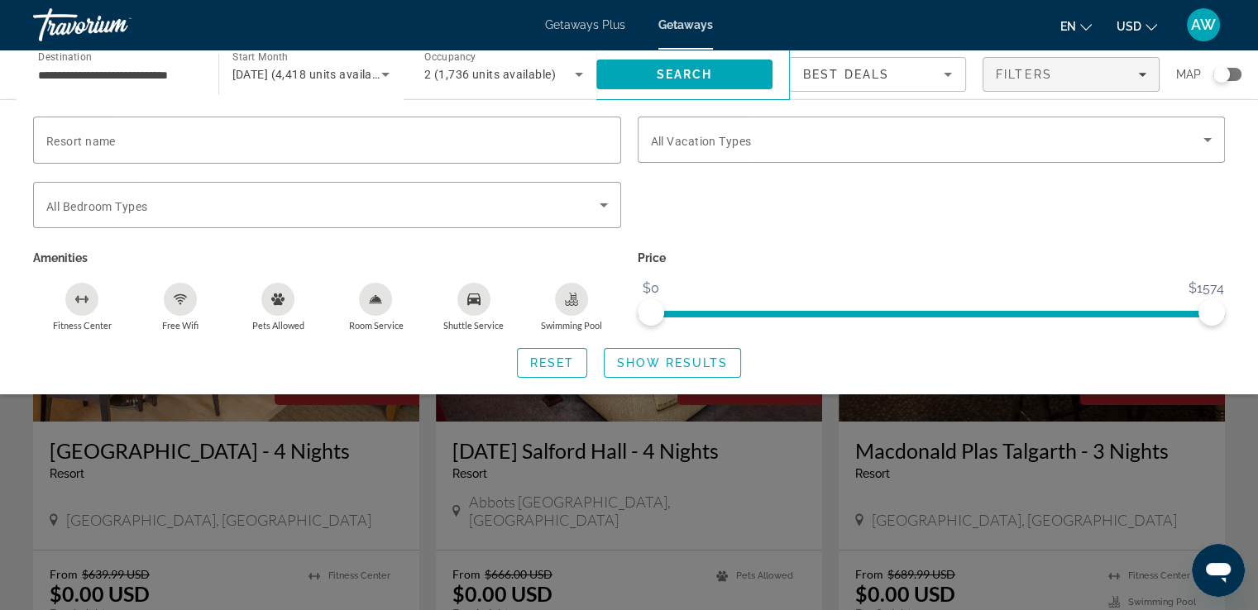
click at [1025, 272] on div "Price $0 $1574 $0 $1574" at bounding box center [931, 288] width 604 height 85
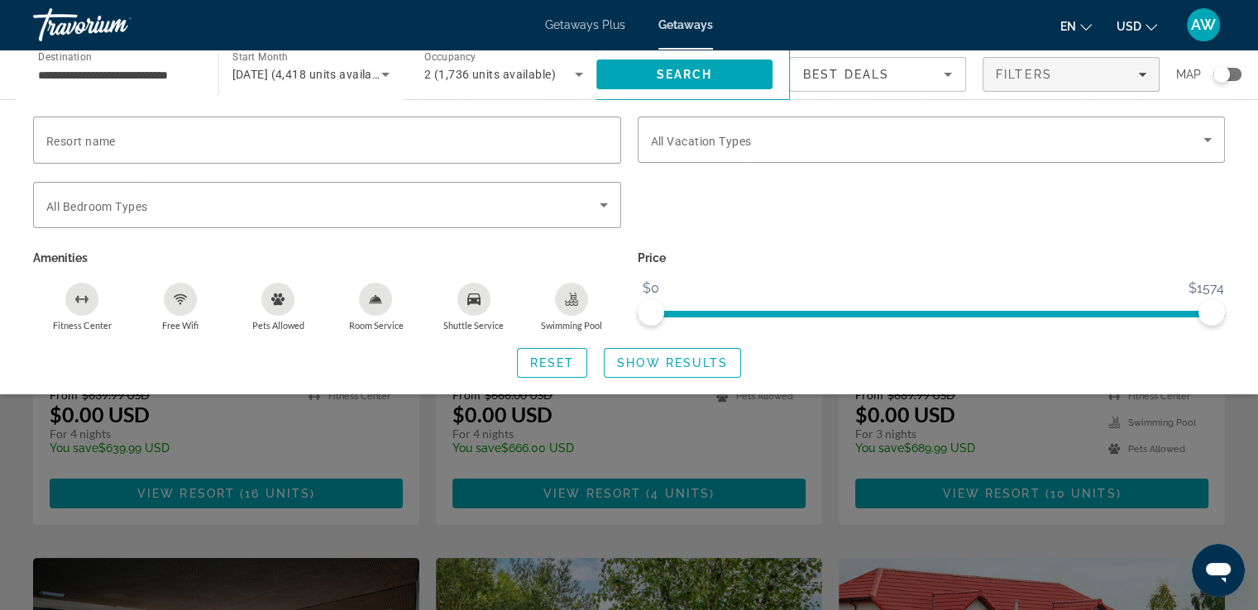
scroll to position [182, 0]
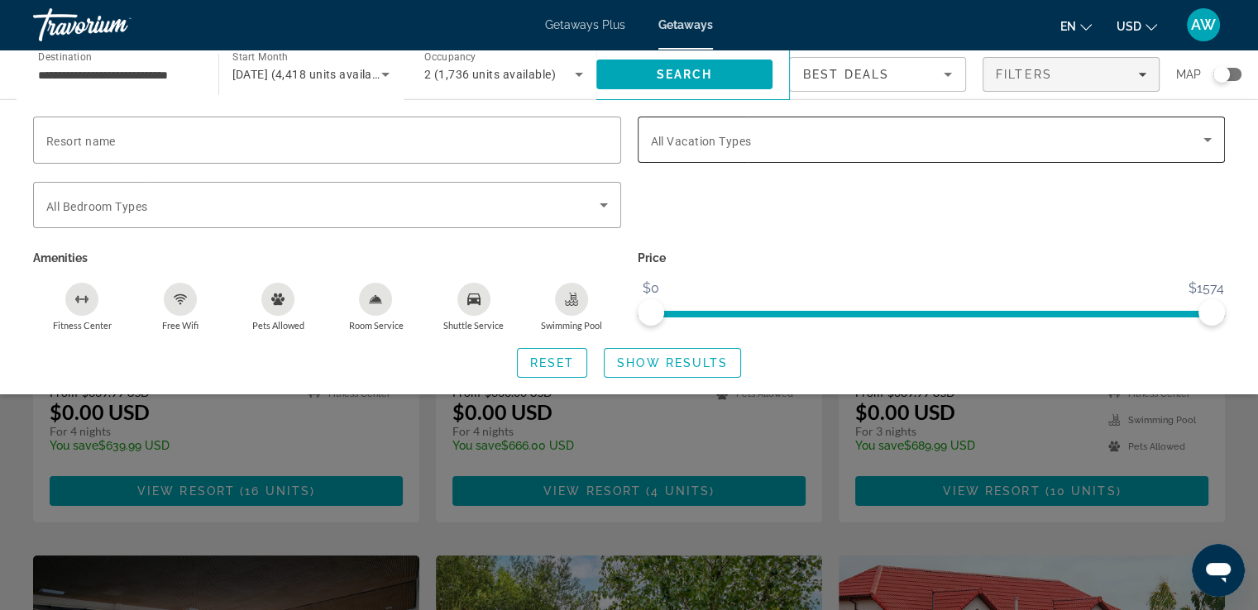
click at [891, 161] on div "Search widget" at bounding box center [931, 140] width 561 height 46
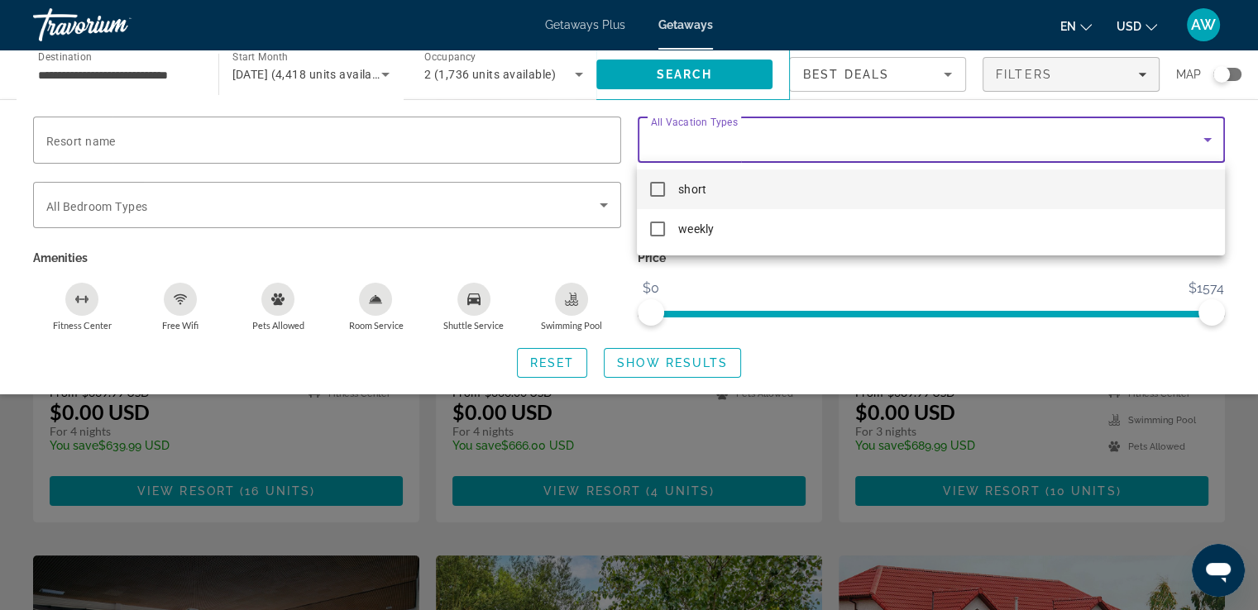
click at [910, 336] on div at bounding box center [629, 305] width 1258 height 610
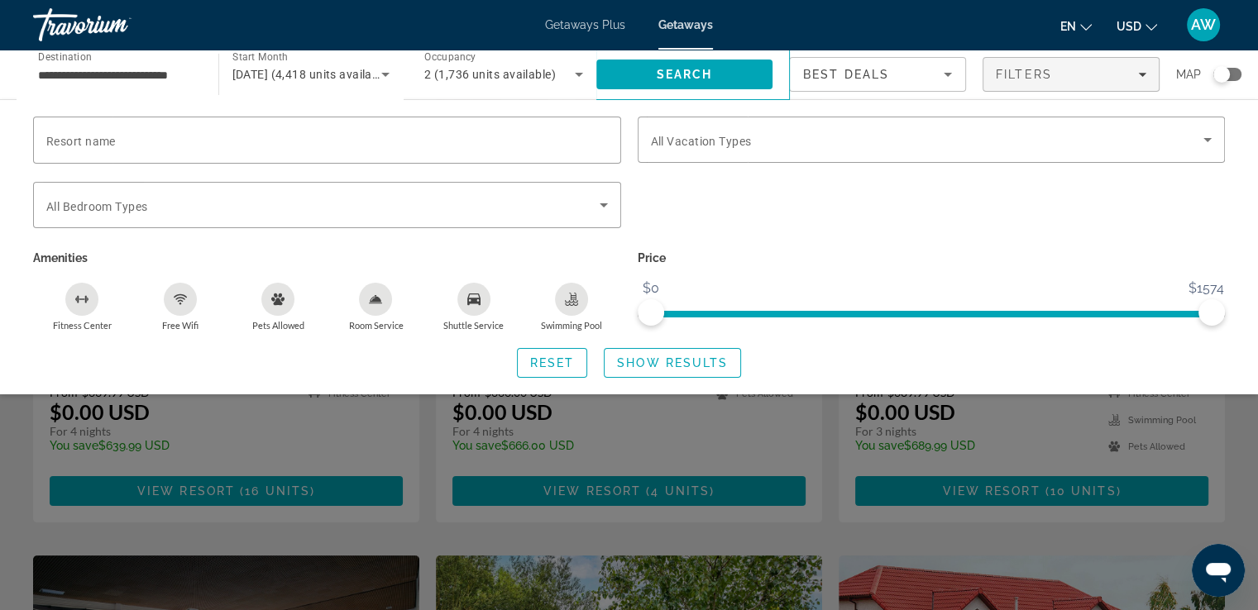
click at [935, 22] on div "en English Español Français Italiano Português русский USD USD ($) MXN (Mex$) C…" at bounding box center [976, 24] width 495 height 35
click at [380, 488] on div "Search widget" at bounding box center [629, 429] width 1258 height 362
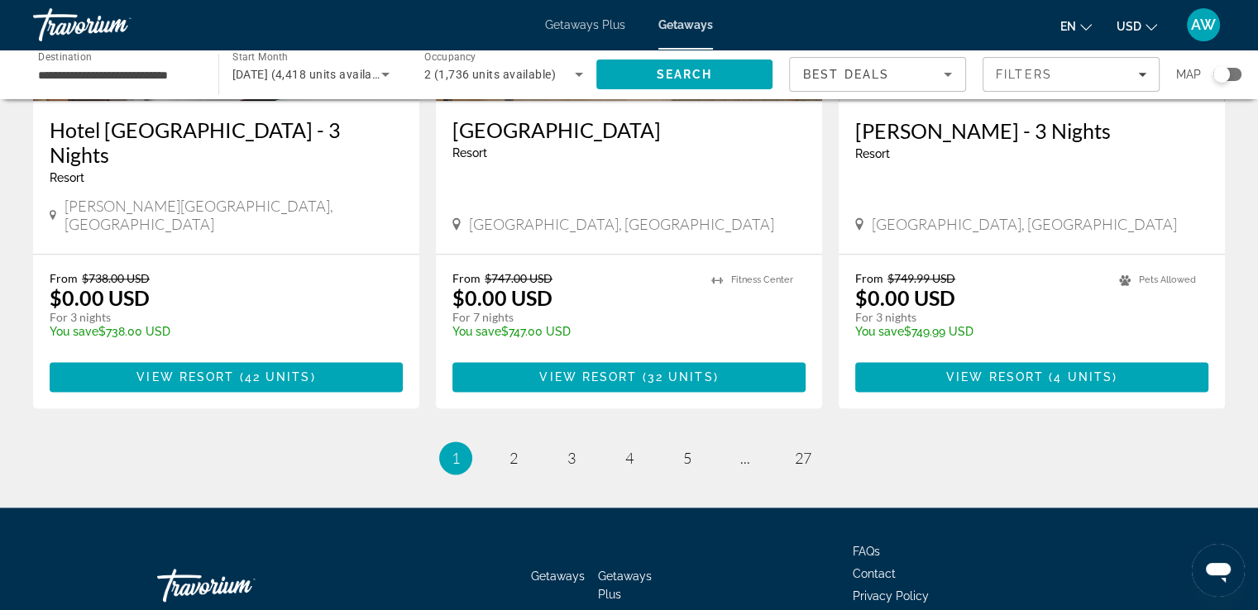
scroll to position [2114, 0]
